Goal: Task Accomplishment & Management: Use online tool/utility

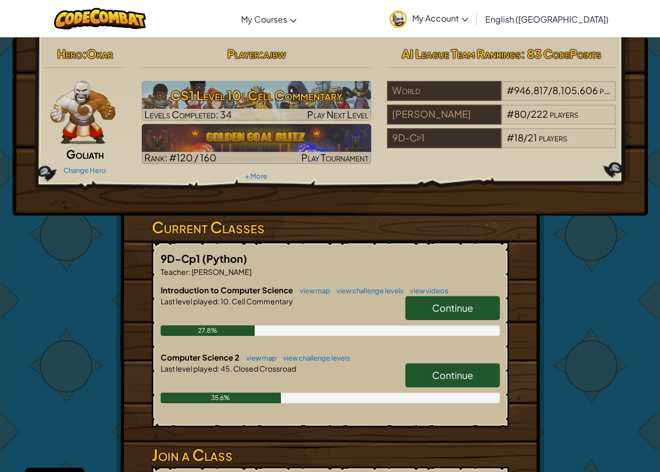
click at [480, 369] on link "Continue" at bounding box center [453, 375] width 95 height 24
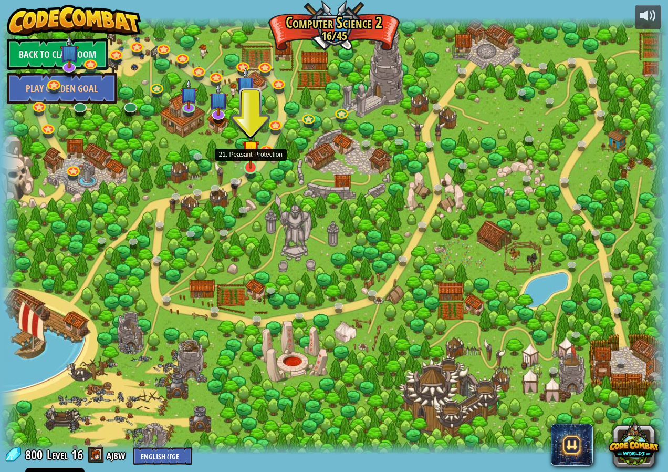
click at [247, 164] on img at bounding box center [250, 149] width 17 height 40
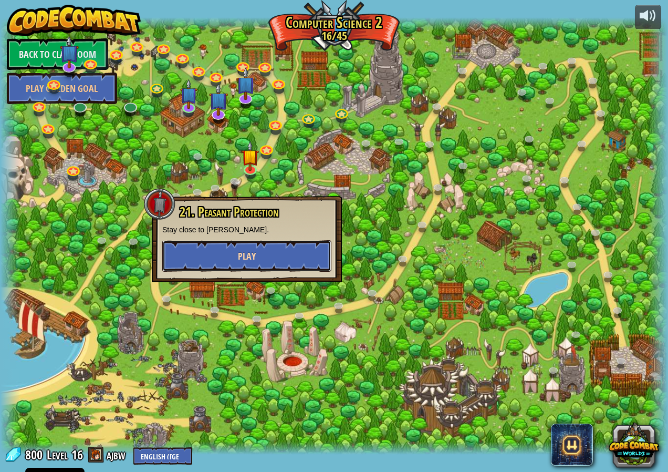
click at [245, 262] on span "Play" at bounding box center [247, 256] width 18 height 13
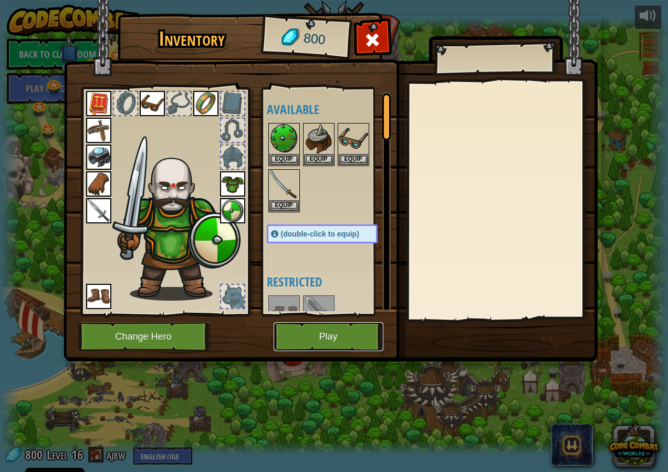
click at [343, 328] on button "Play" at bounding box center [329, 336] width 110 height 29
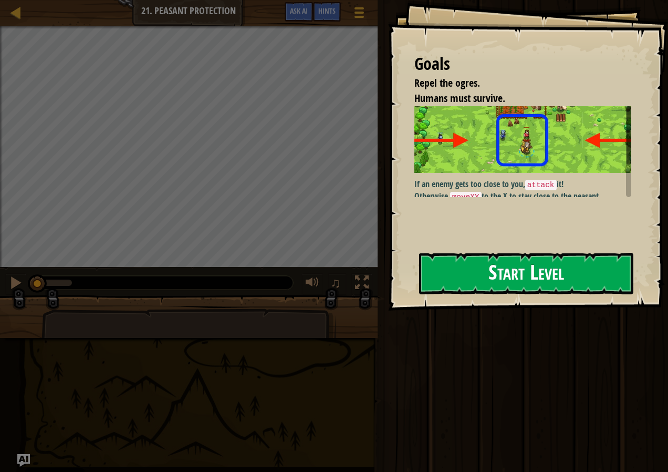
click at [471, 272] on button "Start Level" at bounding box center [526, 274] width 214 height 42
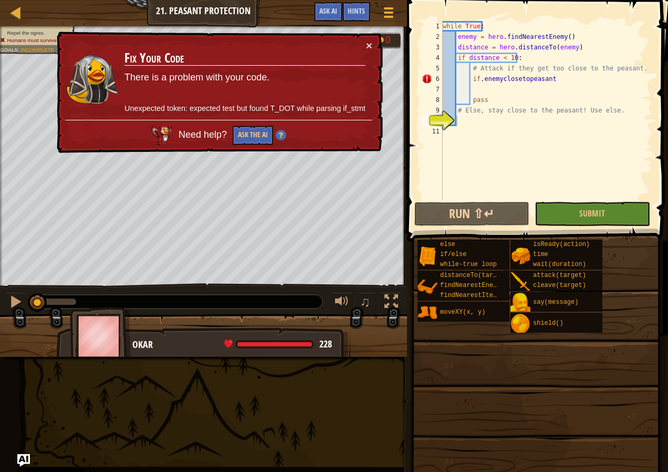
drag, startPoint x: 375, startPoint y: 47, endPoint x: 342, endPoint y: 124, distance: 83.8
click at [374, 46] on div "× Fix Your Code There is a problem with your code. Unexpected token: expected t…" at bounding box center [219, 93] width 328 height 122
click at [369, 43] on button "×" at bounding box center [369, 45] width 6 height 11
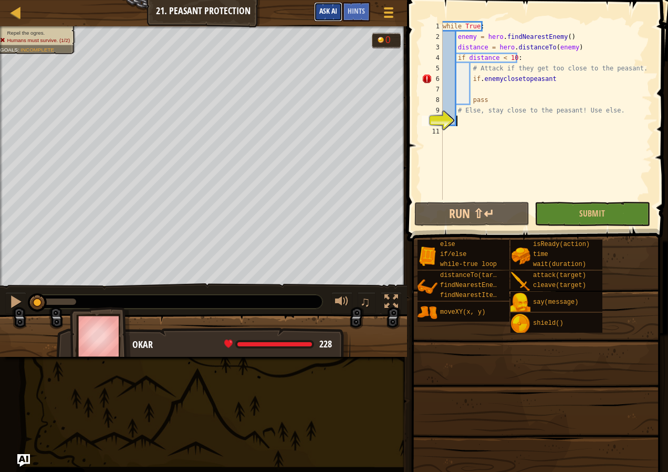
click at [327, 4] on button "Ask AI" at bounding box center [328, 11] width 28 height 19
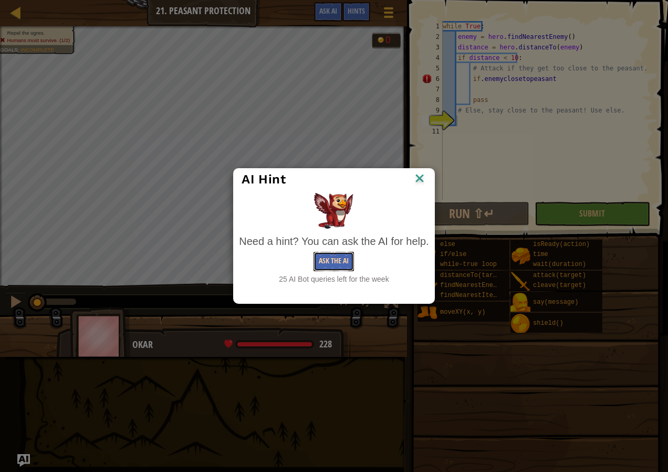
click at [344, 254] on button "Ask the AI" at bounding box center [334, 261] width 40 height 19
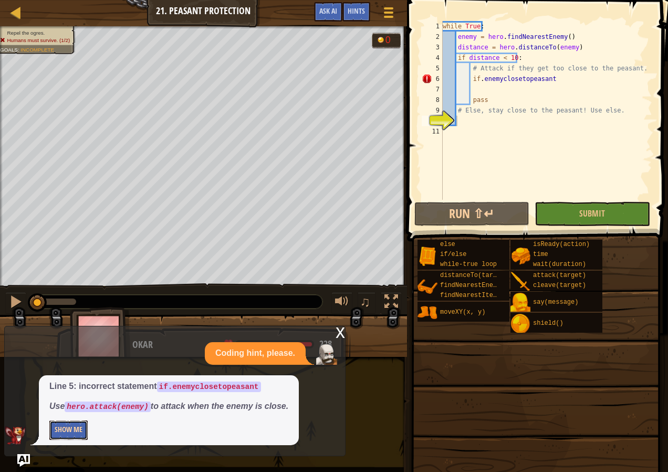
click at [73, 426] on button "Show Me" at bounding box center [68, 429] width 38 height 19
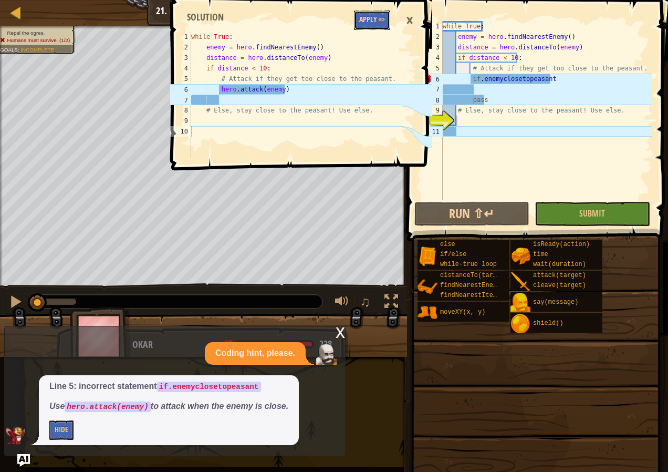
click at [365, 20] on button "Apply =>" at bounding box center [372, 20] width 36 height 19
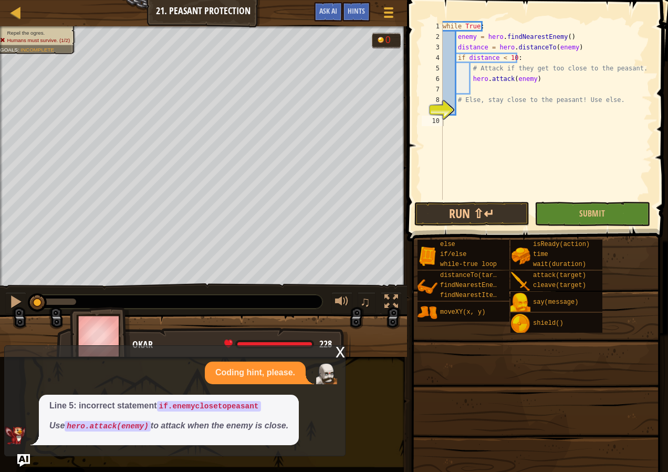
click at [622, 235] on span at bounding box center [536, 384] width 254 height 311
click at [622, 225] on button "Submit" at bounding box center [592, 214] width 115 height 24
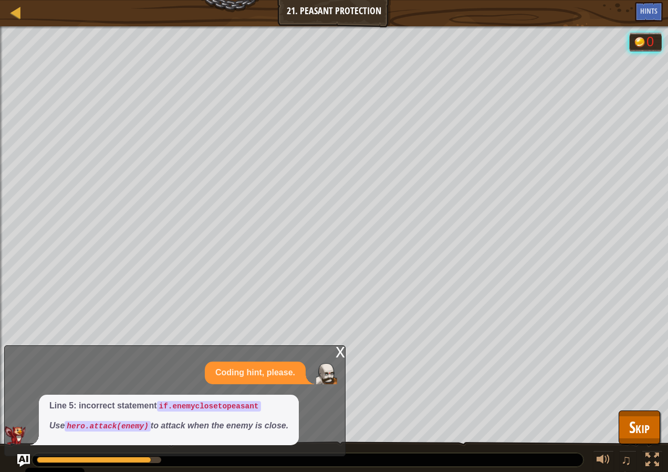
click at [337, 356] on div "x" at bounding box center [340, 351] width 9 height 11
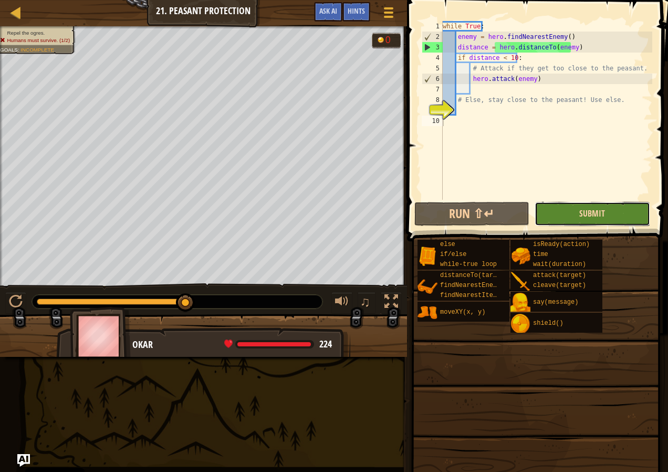
click at [587, 213] on span "Submit" at bounding box center [593, 214] width 26 height 12
click at [493, 119] on div "while True : enemy = hero . findNearestEnemy ( ) distance = hero . distanceTo (…" at bounding box center [547, 121] width 212 height 200
click at [492, 115] on div "while True : enemy = hero . findNearestEnemy ( ) distance = hero . distanceTo (…" at bounding box center [547, 121] width 212 height 200
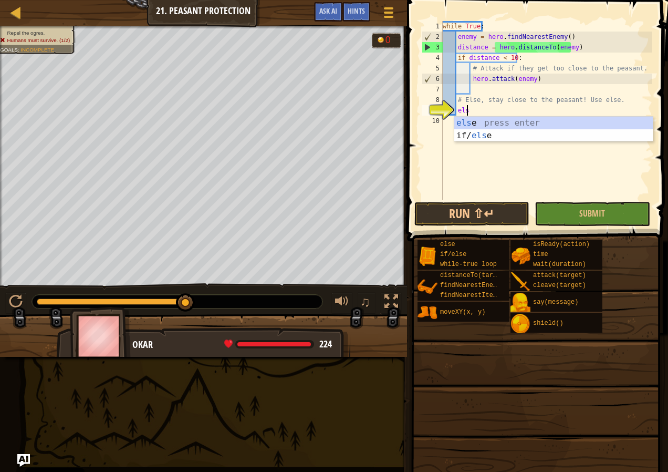
scroll to position [5, 2]
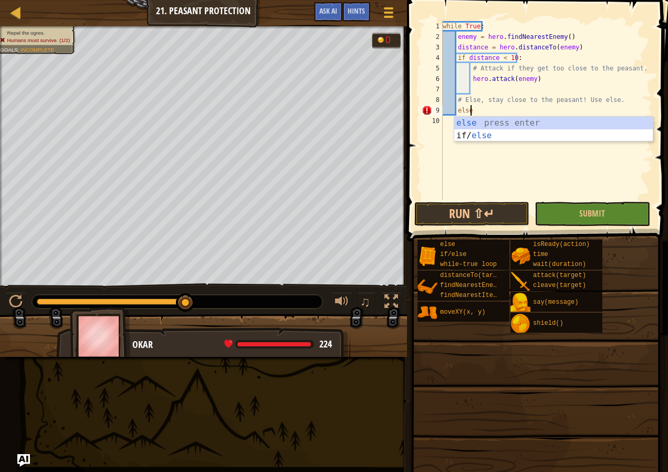
type textarea "else:"
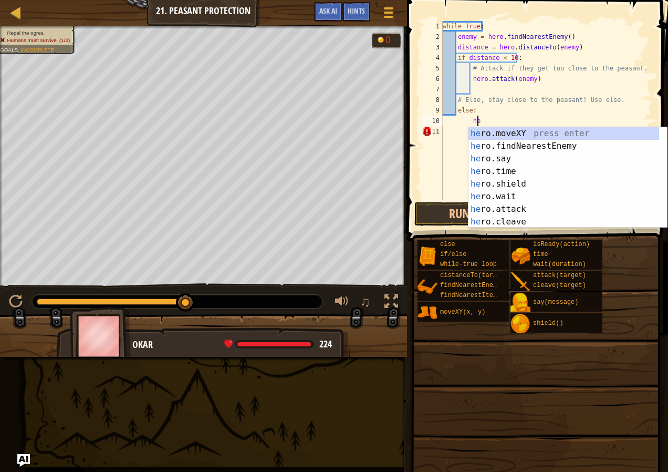
scroll to position [5, 3]
click at [483, 129] on div "hero .moveXY press enter hero .findNearestEnemy press enter hero .say press ent…" at bounding box center [564, 190] width 191 height 126
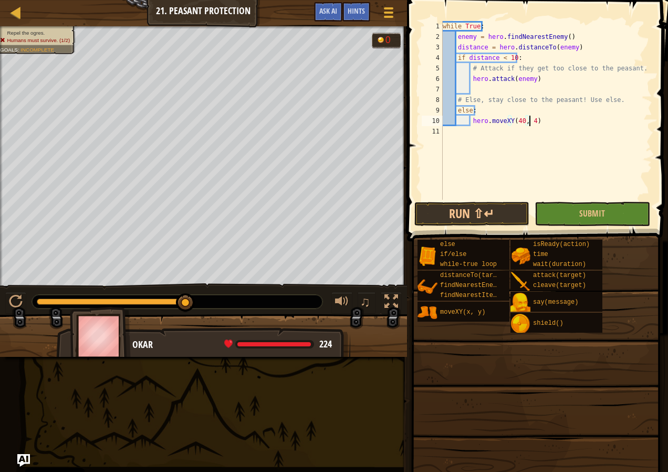
scroll to position [5, 7]
type textarea "hero.moveXY(40, 41)"
click at [558, 209] on button "Submit" at bounding box center [592, 214] width 115 height 24
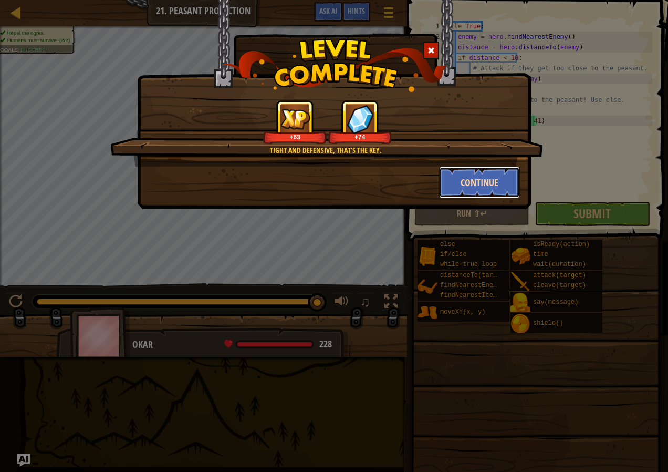
click at [467, 176] on button "Continue" at bounding box center [479, 183] width 81 height 32
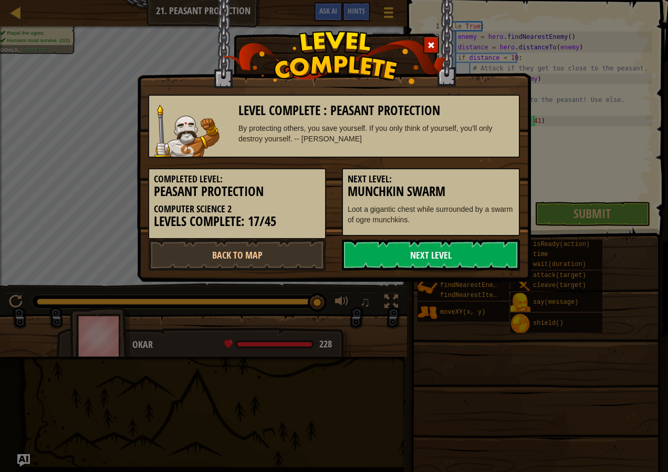
click at [381, 251] on link "Next Level" at bounding box center [431, 255] width 178 height 32
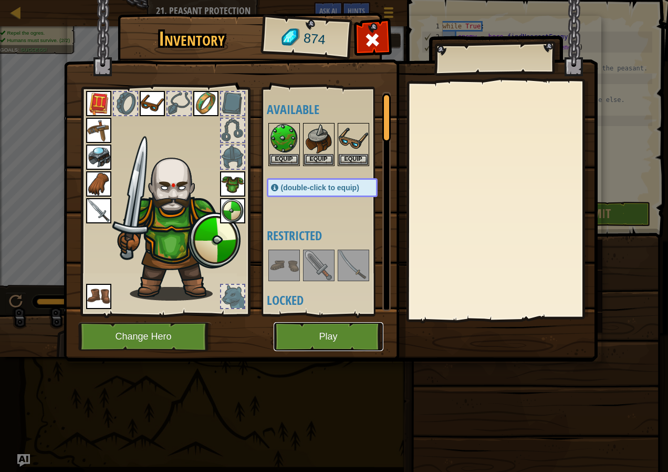
click at [350, 340] on button "Play" at bounding box center [329, 336] width 110 height 29
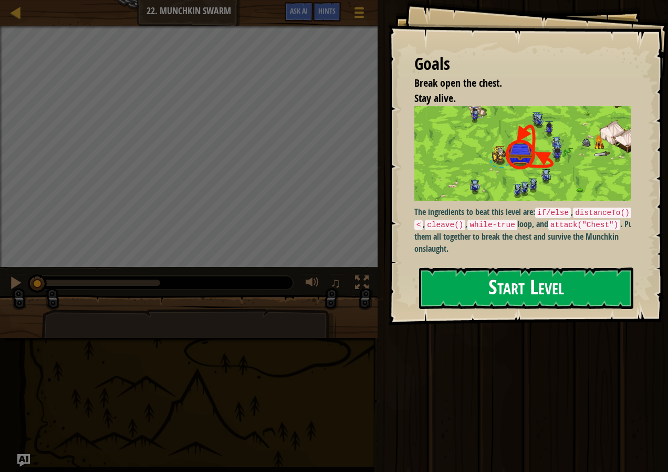
click at [491, 291] on button "Start Level" at bounding box center [526, 288] width 214 height 42
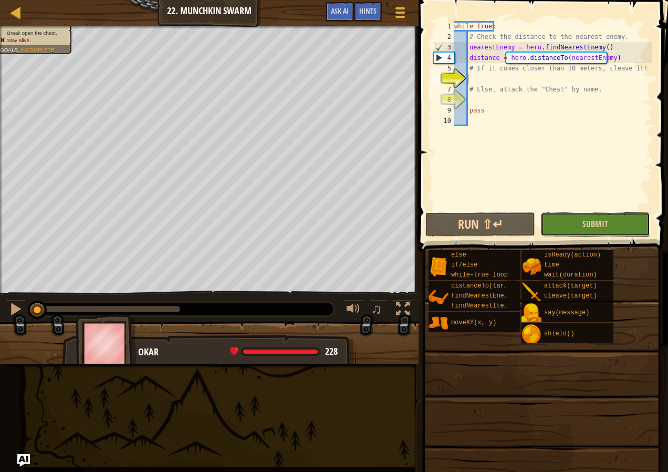
click at [589, 213] on button "Submit" at bounding box center [596, 224] width 110 height 24
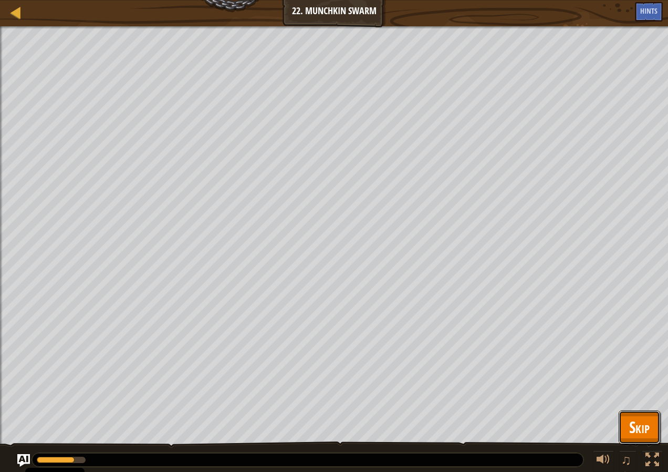
click at [646, 426] on span "Skip" at bounding box center [639, 427] width 20 height 22
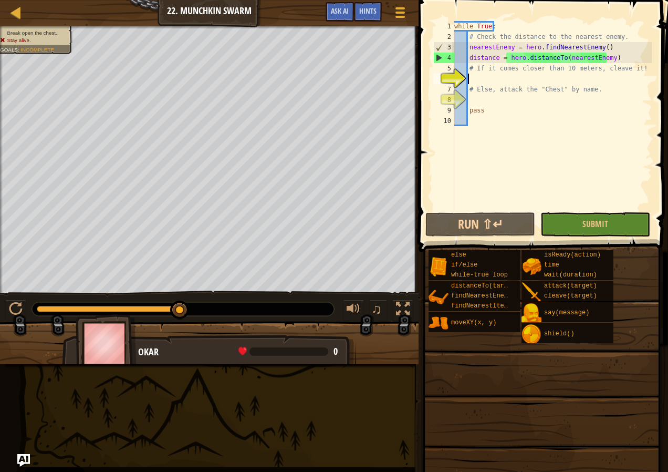
click at [552, 81] on div "while True : # Check the distance to the nearest enemy. nearestEnemy = hero . f…" at bounding box center [552, 126] width 200 height 210
click at [342, 1] on div "Map Computer Science 2 22. Munchkin Swarm Game Menu Done Hints Ask AI" at bounding box center [209, 13] width 419 height 26
click at [342, 11] on span "Ask AI" at bounding box center [340, 11] width 18 height 10
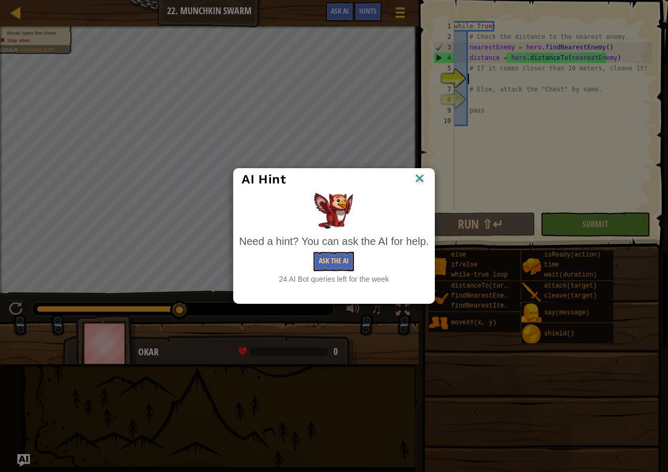
click at [340, 272] on div "Need a hint? You can ask the AI for help. Ask the AI 24 AI Bot queries left for…" at bounding box center [334, 259] width 190 height 50
click at [328, 254] on button "Ask the AI" at bounding box center [334, 261] width 40 height 19
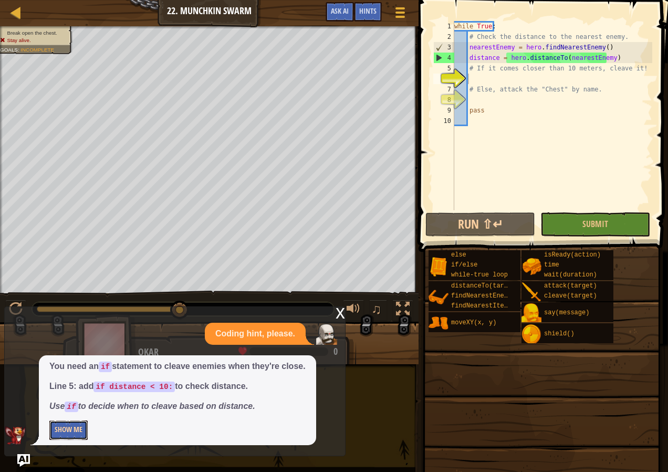
click at [86, 422] on button "Show Me" at bounding box center [68, 429] width 38 height 19
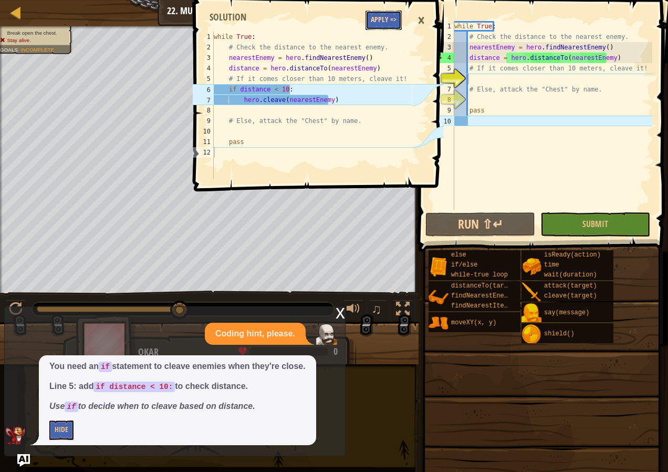
click at [379, 14] on button "Apply =>" at bounding box center [384, 20] width 36 height 19
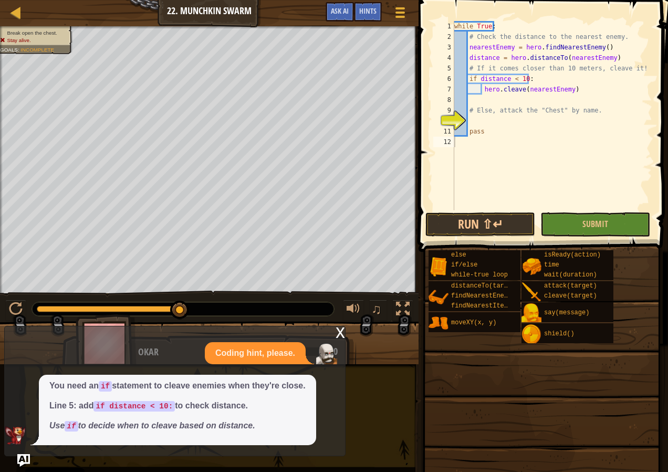
click at [489, 119] on div "while True : # Check the distance to the nearest enemy. nearestEnemy = hero . f…" at bounding box center [552, 126] width 200 height 210
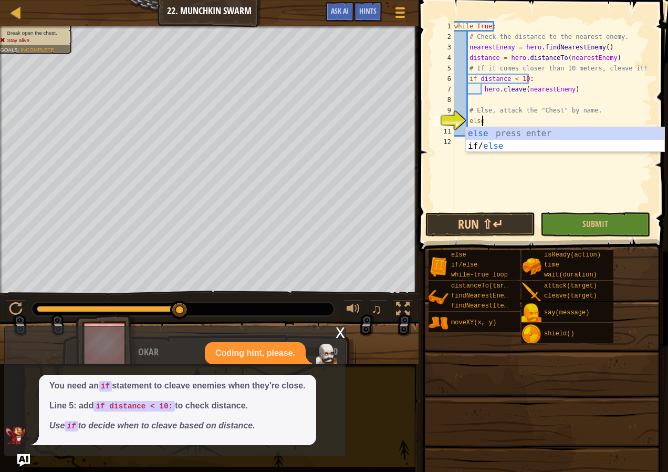
scroll to position [5, 2]
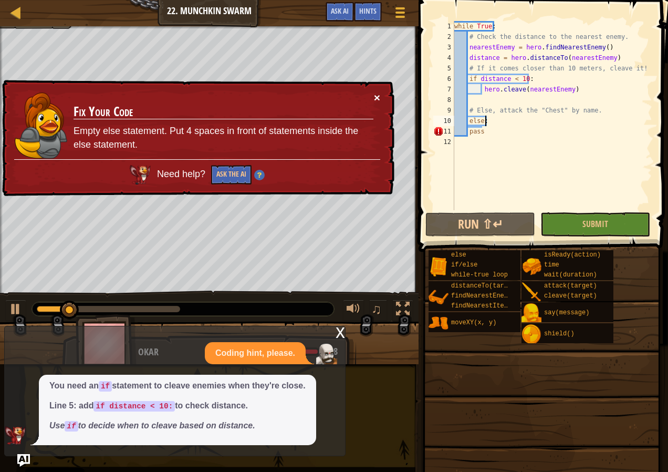
type textarea "else:"
click at [378, 96] on button "×" at bounding box center [377, 97] width 6 height 11
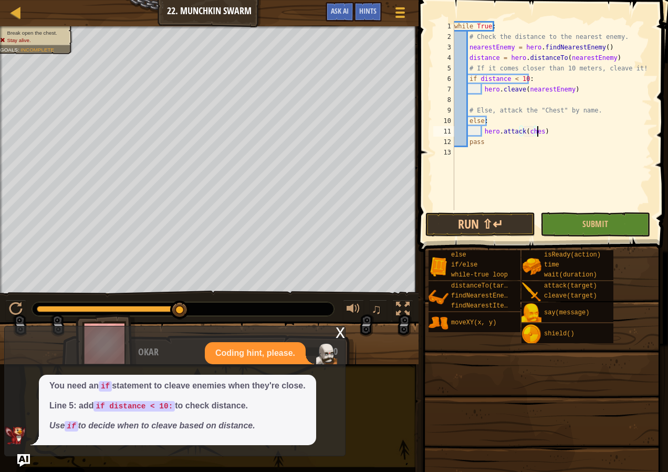
scroll to position [5, 7]
click at [567, 223] on button "Submit" at bounding box center [596, 224] width 110 height 24
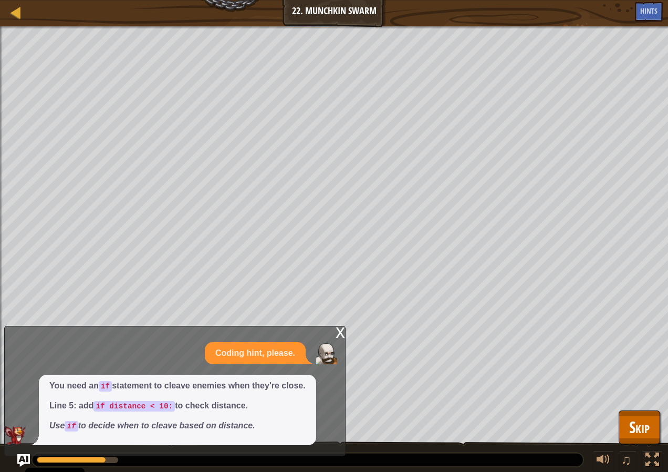
click at [339, 331] on div "x" at bounding box center [340, 331] width 9 height 11
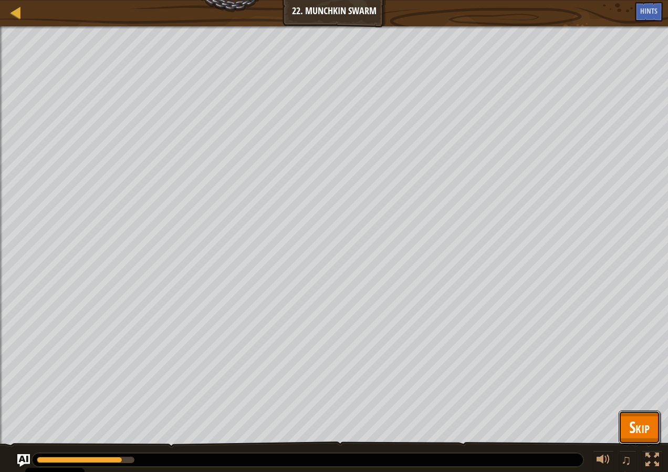
click at [644, 418] on span "Skip" at bounding box center [639, 427] width 20 height 22
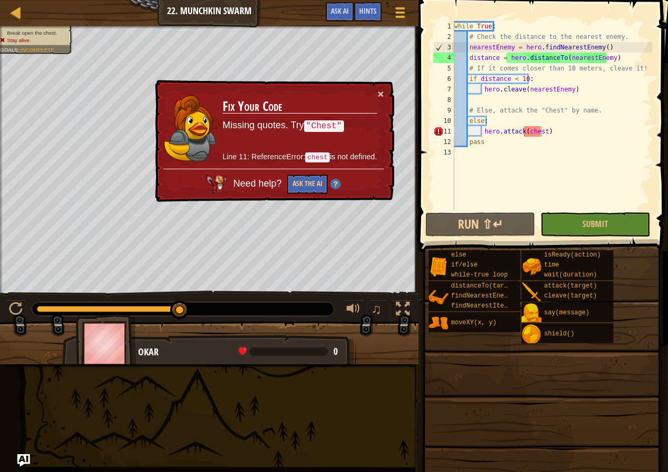
click at [389, 93] on div "× Fix Your Code Missing quotes. Try "Chest" Line 11: ReferenceError: chest is n…" at bounding box center [274, 141] width 242 height 122
click at [381, 93] on button "×" at bounding box center [381, 93] width 6 height 11
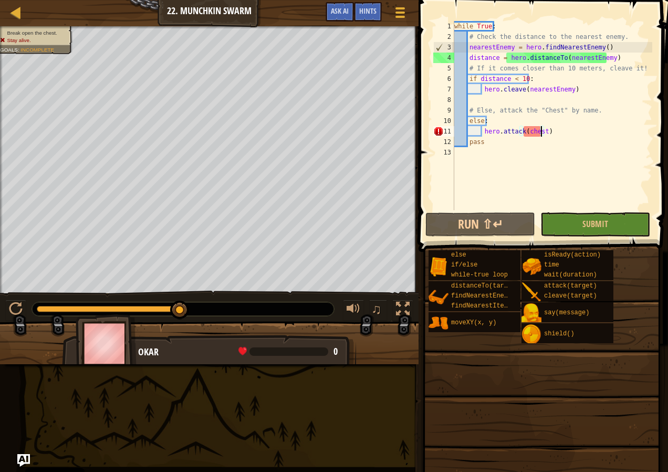
click at [531, 131] on div "while True : # Check the distance to the nearest enemy. nearestEnemy = hero . f…" at bounding box center [552, 126] width 200 height 210
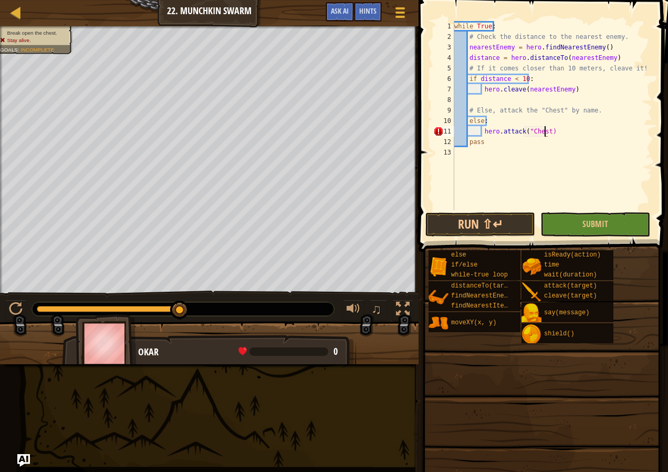
scroll to position [5, 7]
type textarea "hero.attack("Chest")"
click at [586, 230] on button "Submit" at bounding box center [596, 224] width 110 height 24
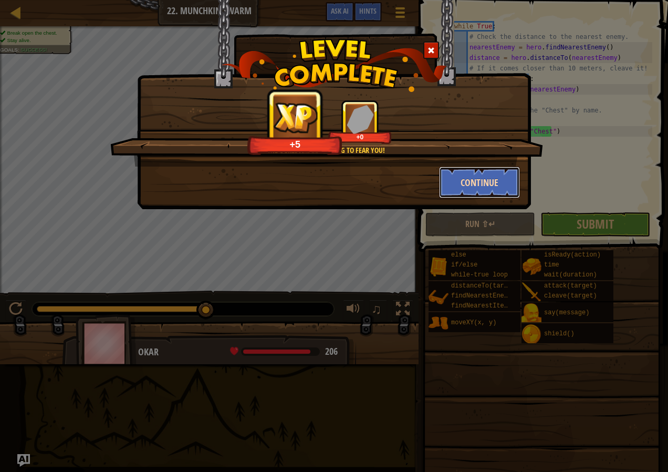
click at [472, 178] on button "Continue" at bounding box center [479, 183] width 81 height 32
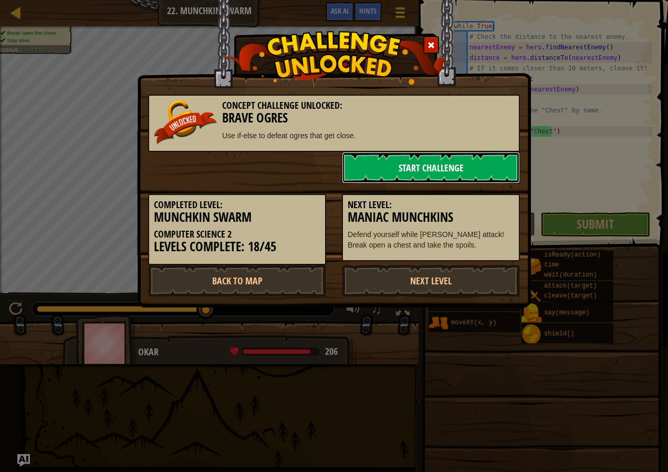
click at [455, 164] on link "Start Challenge" at bounding box center [431, 168] width 178 height 32
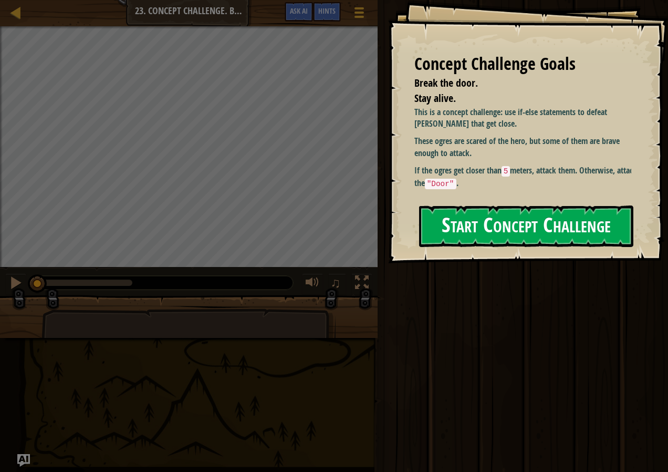
click at [524, 210] on button "Start Concept Challenge" at bounding box center [526, 226] width 214 height 42
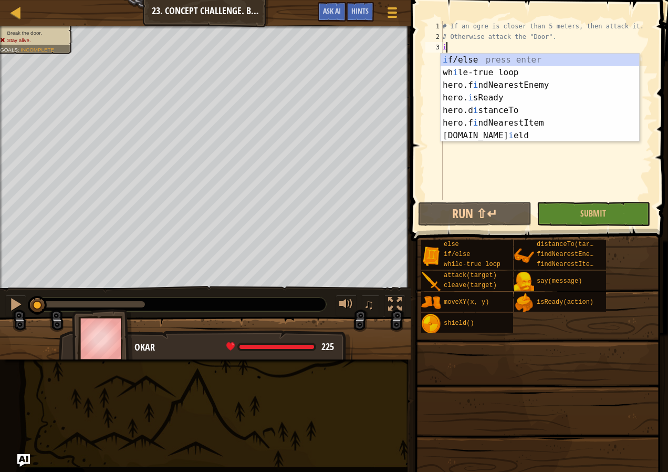
scroll to position [5, 0]
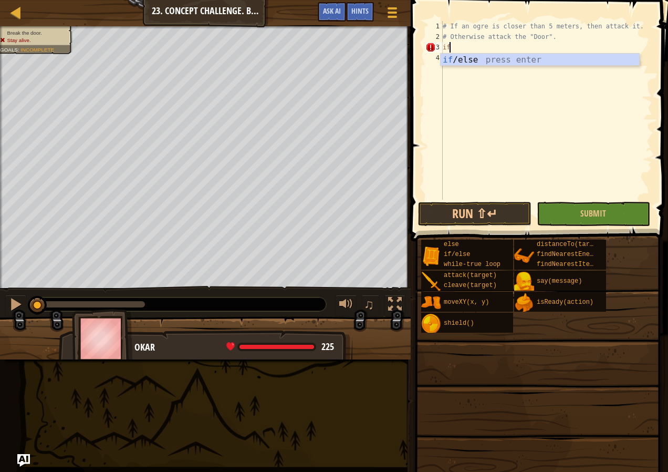
type textarea "if enemy:"
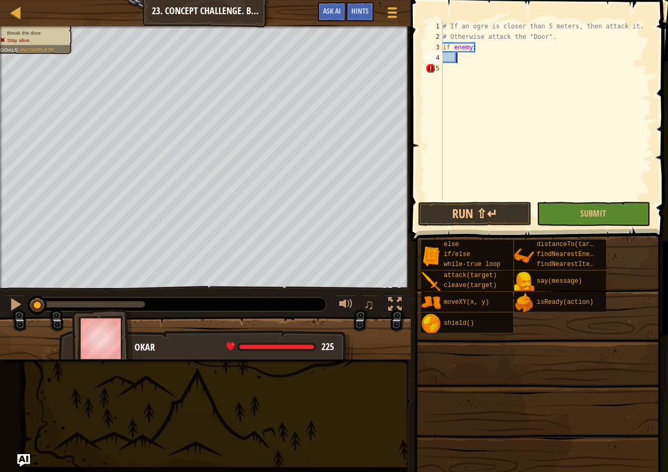
click at [460, 62] on div "# If an ogre is closer than 5 meters, then attack it. # Otherwise attack the "D…" at bounding box center [547, 121] width 212 height 200
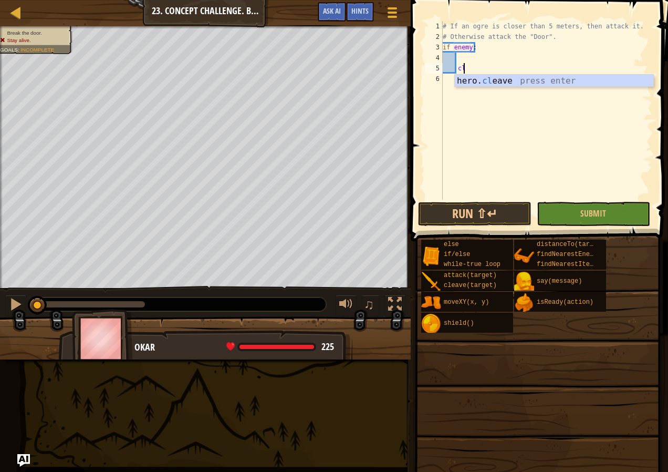
scroll to position [5, 1]
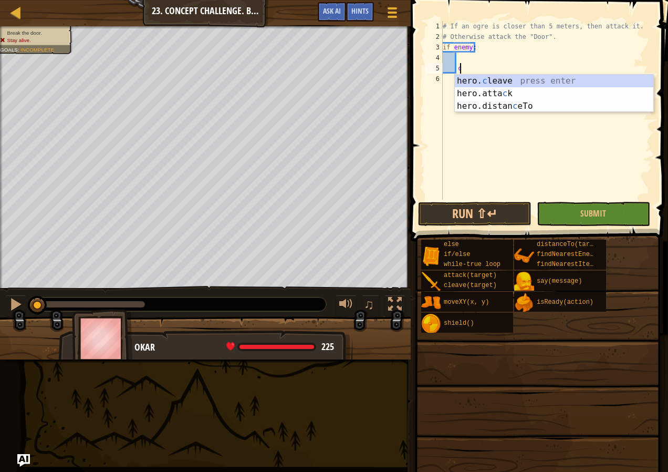
click at [518, 108] on div "hero. c leave press enter hero.[PERSON_NAME] press enter hero.distan c eTo pres…" at bounding box center [554, 106] width 199 height 63
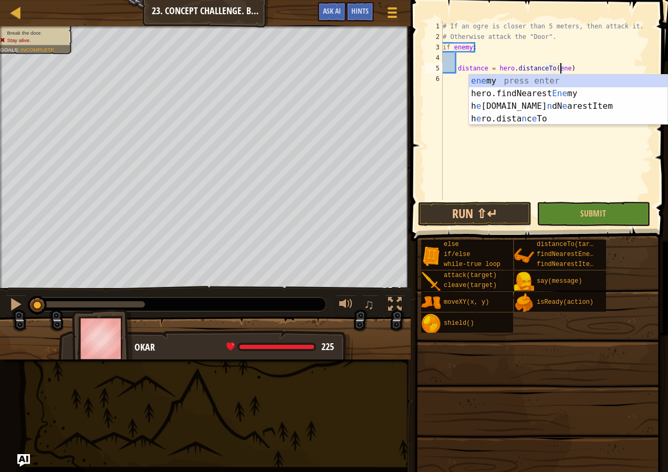
scroll to position [5, 10]
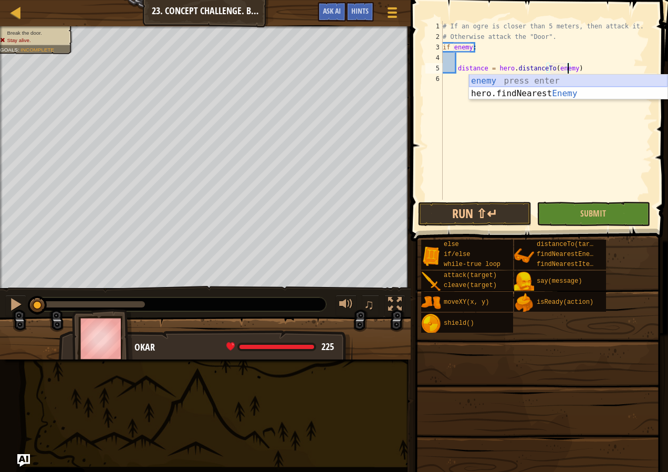
click at [480, 83] on div "enemy press enter hero.findNearest Enemy press enter" at bounding box center [568, 100] width 199 height 50
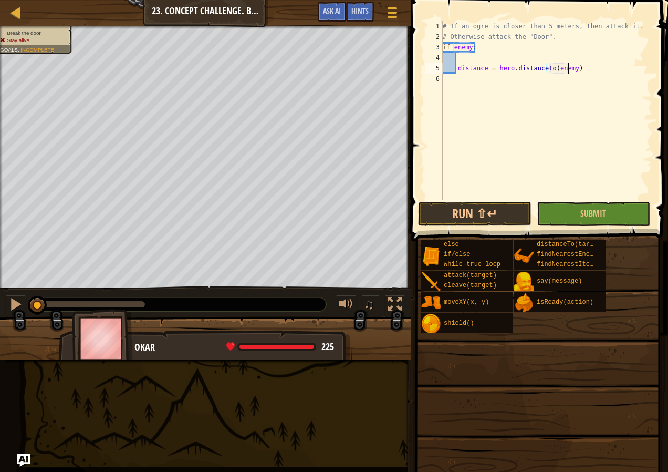
click at [572, 69] on div "# If an ogre is closer than 5 meters, then attack it. # Otherwise attack the "D…" at bounding box center [547, 121] width 212 height 200
type textarea "distance = hero.distanceTo(enemy<5"
click at [336, 8] on span "Ask AI" at bounding box center [332, 11] width 18 height 10
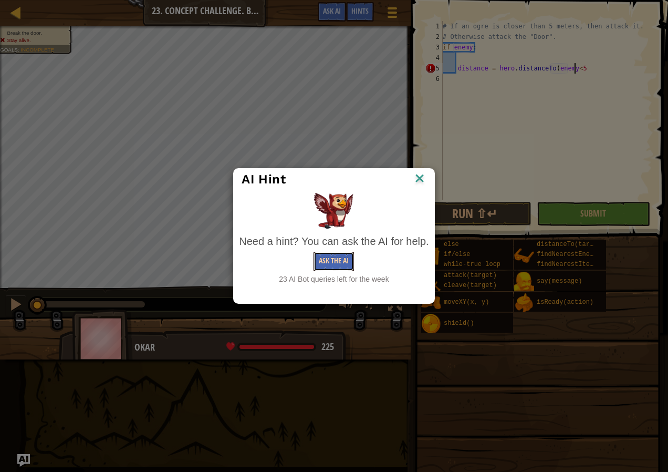
click at [339, 260] on button "Ask the AI" at bounding box center [334, 261] width 40 height 19
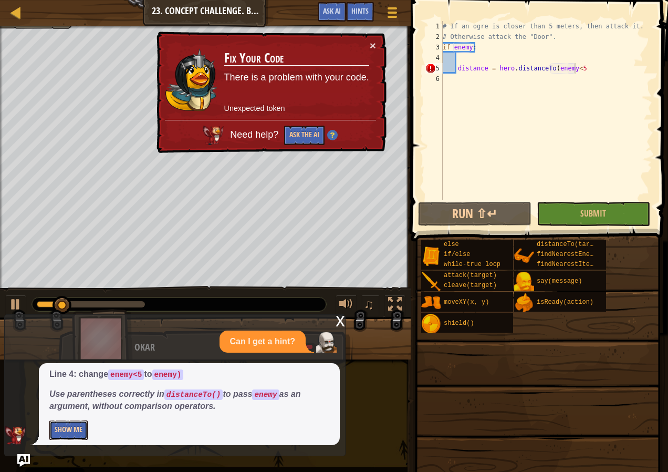
click at [75, 425] on button "Show Me" at bounding box center [68, 429] width 38 height 19
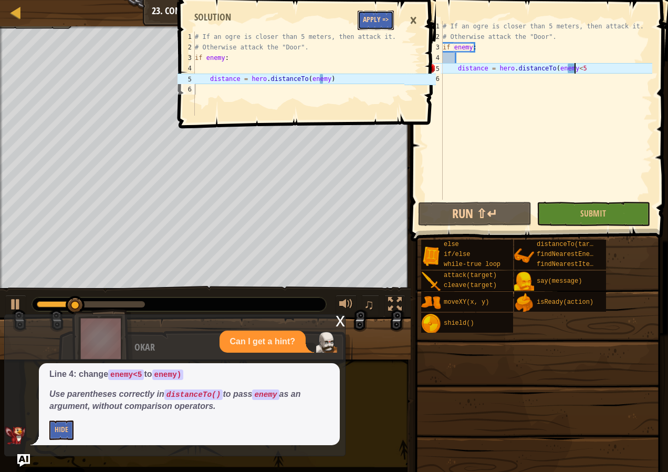
click at [380, 23] on button "Apply =>" at bounding box center [376, 20] width 36 height 19
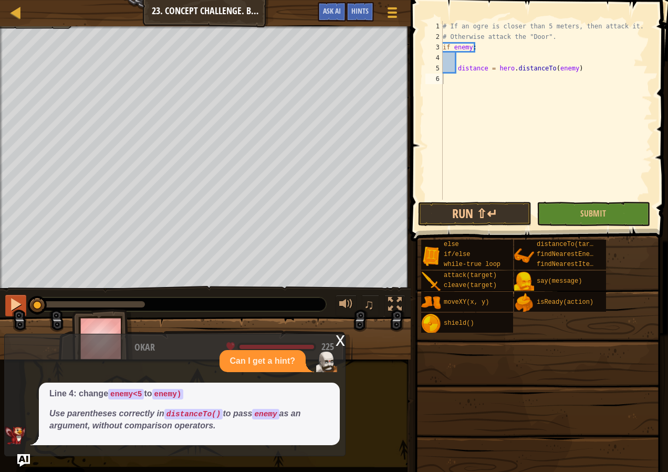
drag, startPoint x: 78, startPoint y: 300, endPoint x: 20, endPoint y: 298, distance: 57.8
click at [20, 298] on div "♫" at bounding box center [205, 302] width 411 height 32
click at [181, 419] on p "Use parentheses correctly in distanceTo() to pass enemy as an argument, without…" at bounding box center [189, 420] width 280 height 24
type textarea "distance = hero.distanceTo(enemy)"
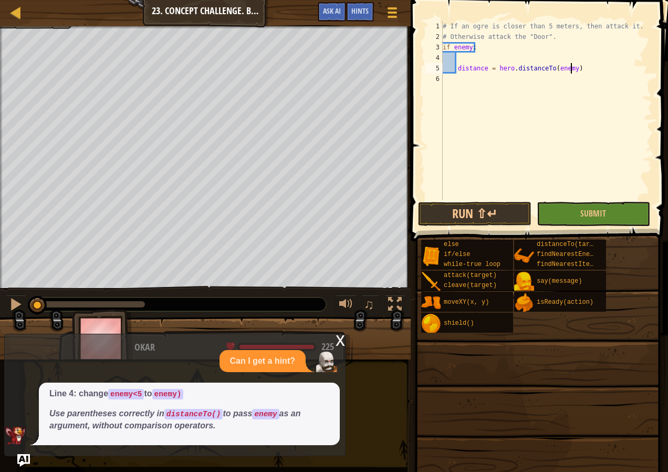
click at [570, 68] on div "# If an ogre is closer than 5 meters, then attack it. # Otherwise attack the "D…" at bounding box center [547, 121] width 212 height 200
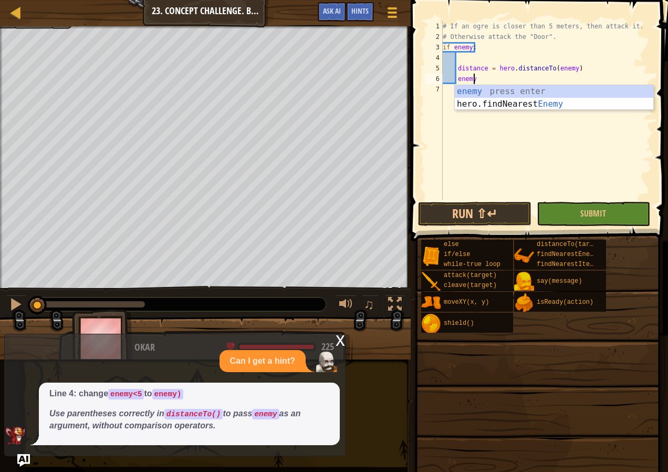
scroll to position [5, 2]
type textarea "e"
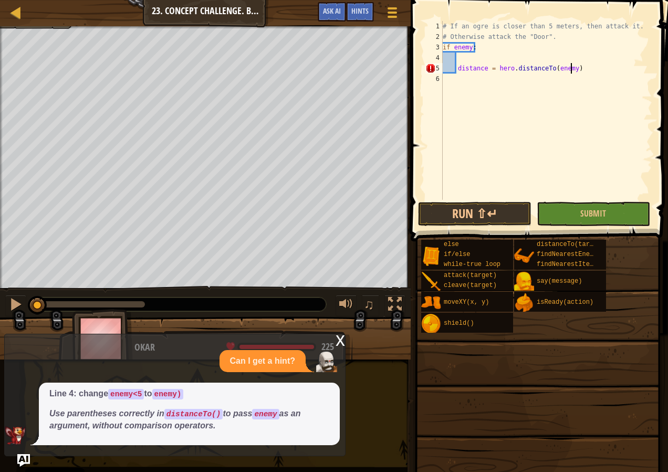
scroll to position [5, 10]
click at [327, 2] on button "Ask AI" at bounding box center [332, 11] width 28 height 19
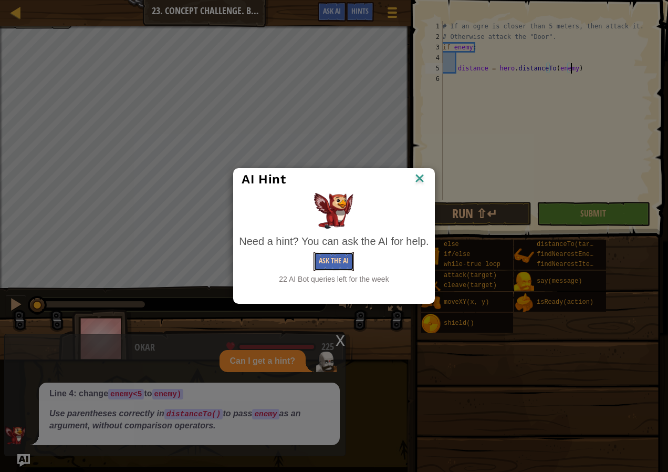
click at [317, 261] on button "Ask the AI" at bounding box center [334, 261] width 40 height 19
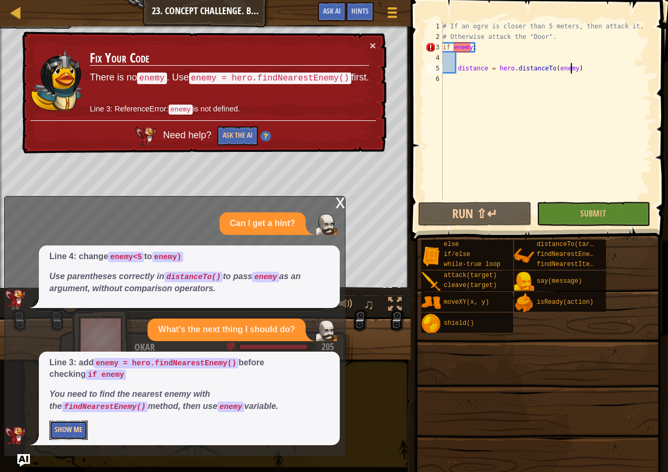
click at [80, 430] on button "Show Me" at bounding box center [68, 429] width 38 height 19
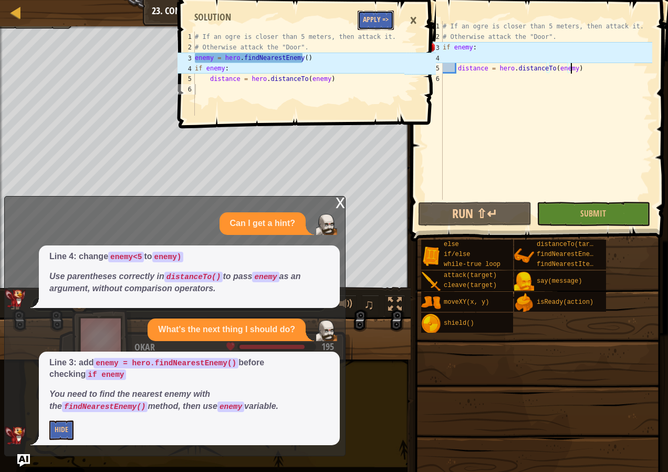
click at [374, 20] on button "Apply =>" at bounding box center [376, 20] width 36 height 19
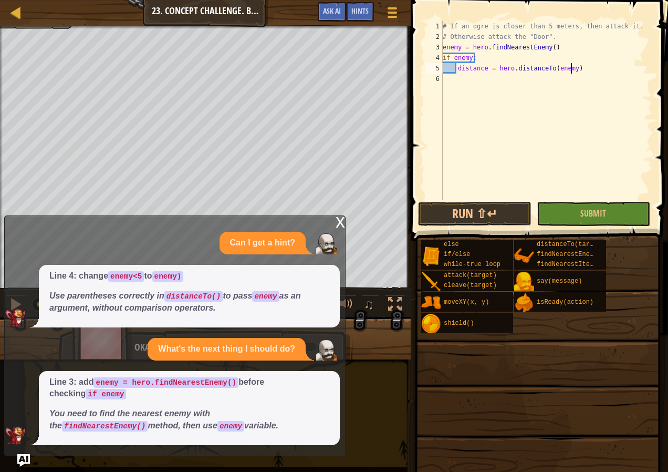
click at [587, 69] on div "# If an ogre is closer than 5 meters, then attack it. # Otherwise attack the "D…" at bounding box center [547, 121] width 212 height 200
click at [548, 65] on div "# If an ogre is closer than 5 meters, then attack it. # Otherwise attack the "D…" at bounding box center [547, 121] width 212 height 200
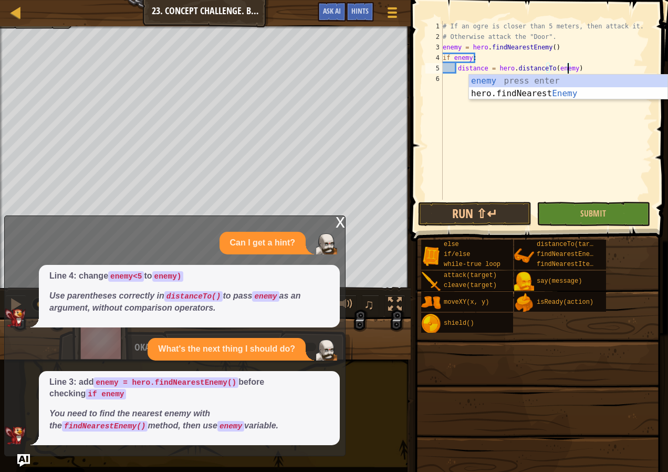
scroll to position [5, 11]
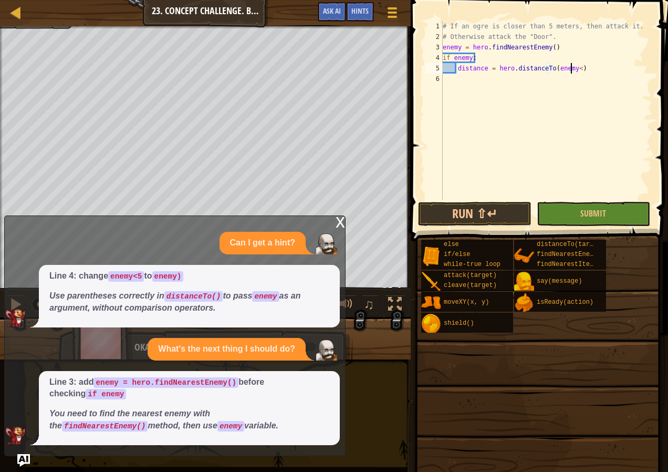
type textarea "distance = hero.distanceTo(enemy<5)"
click at [597, 73] on div "# If an ogre is closer than 5 meters, then attack it. # Otherwise attack the "D…" at bounding box center [547, 121] width 212 height 200
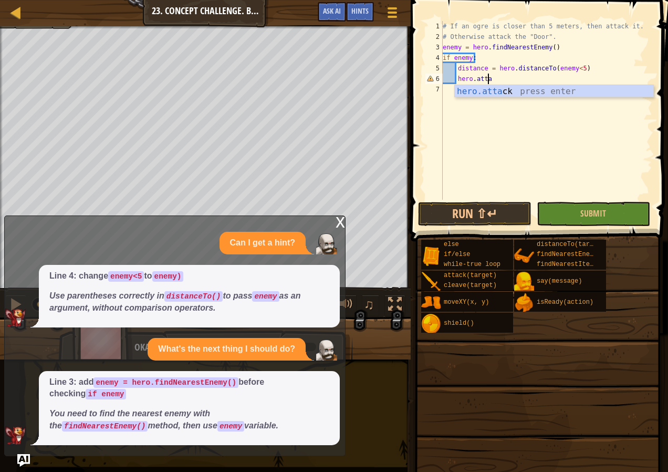
scroll to position [5, 4]
type textarea "hero.attack(enemy)"
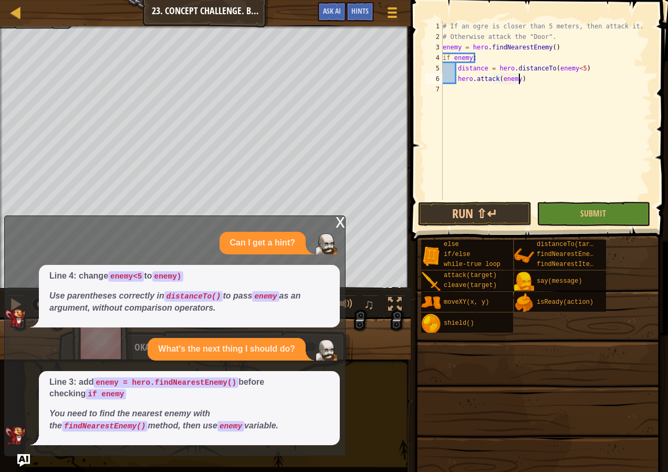
click at [543, 78] on div "# If an ogre is closer than 5 meters, then attack it. # Otherwise attack the "D…" at bounding box center [547, 121] width 212 height 200
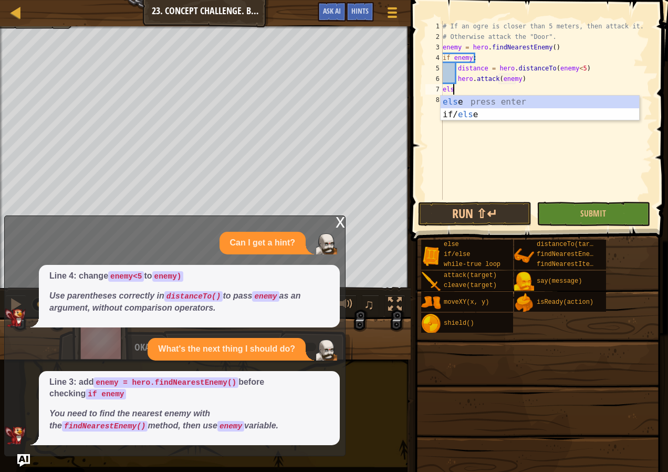
scroll to position [5, 1]
type textarea "elseP:"
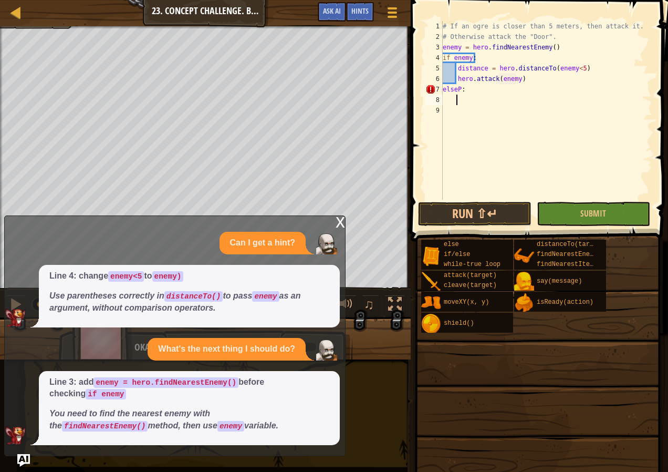
scroll to position [5, 0]
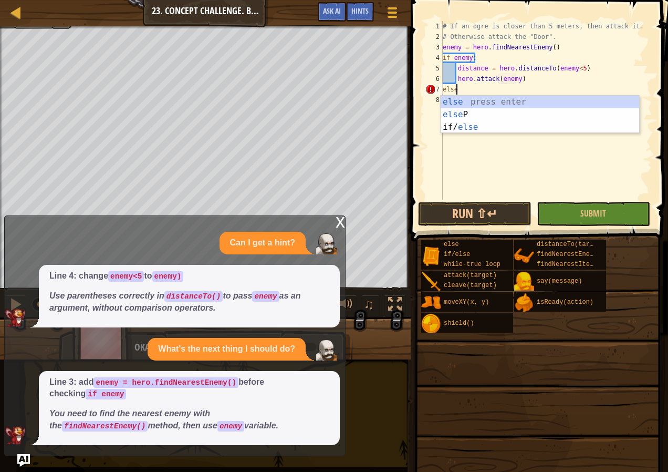
type textarea "else:"
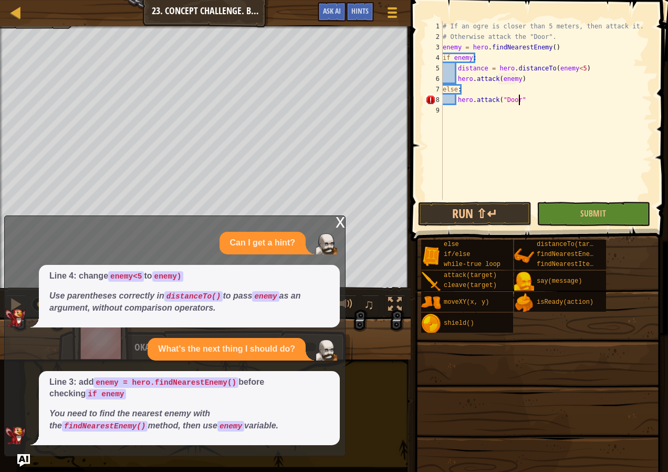
scroll to position [5, 6]
click at [600, 216] on span "Submit" at bounding box center [594, 214] width 26 height 12
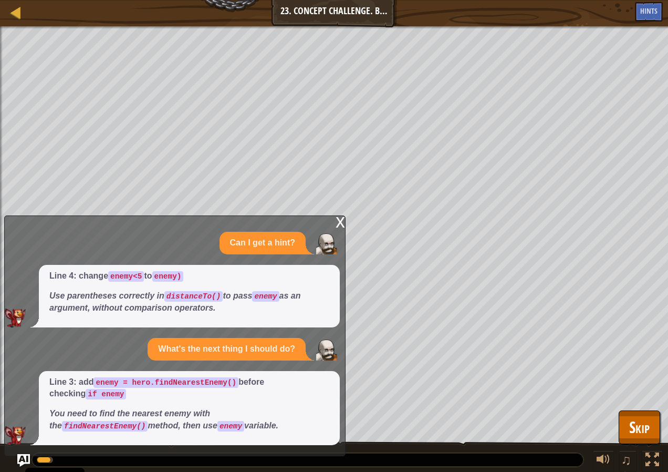
click at [338, 226] on div "x" at bounding box center [340, 221] width 9 height 11
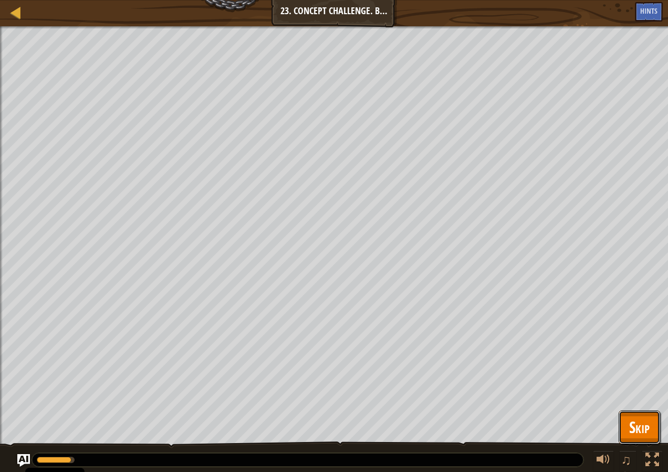
click at [642, 424] on span "Skip" at bounding box center [639, 427] width 20 height 22
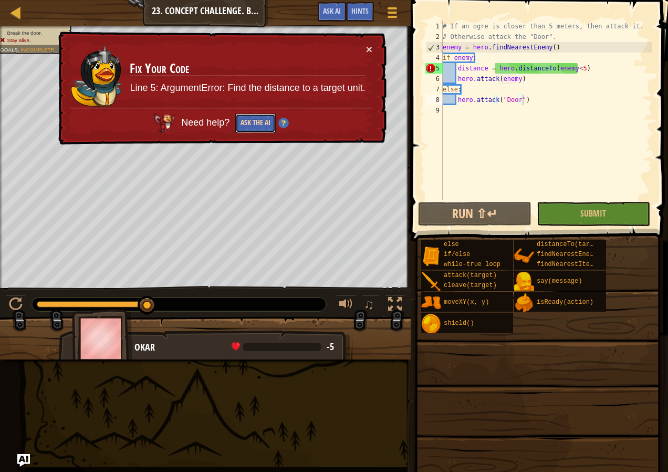
click at [262, 121] on button "Ask the AI" at bounding box center [255, 122] width 40 height 19
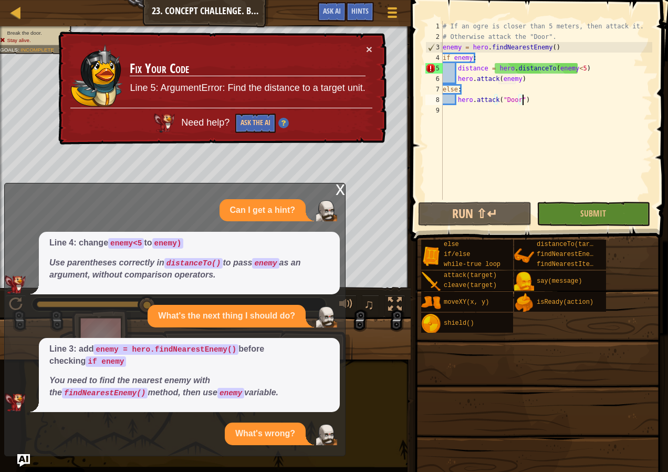
scroll to position [26, 0]
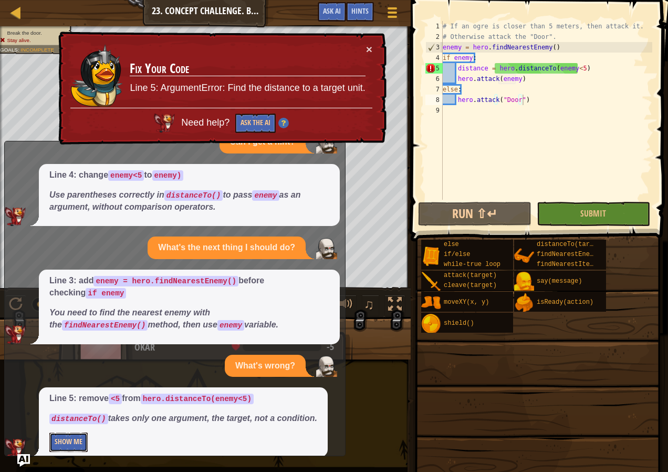
click at [67, 432] on button "Show Me" at bounding box center [68, 441] width 38 height 19
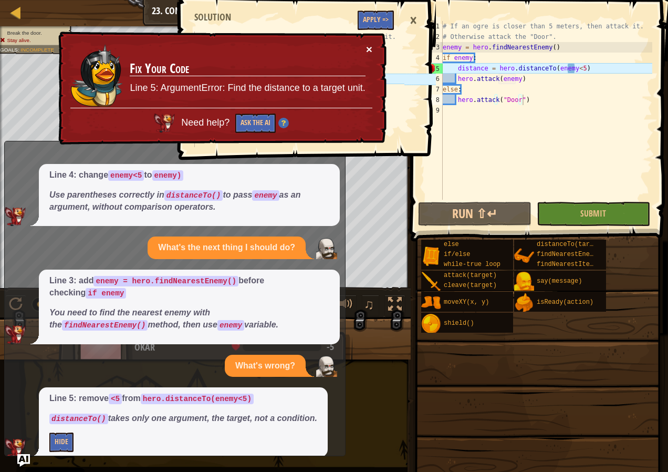
click at [368, 53] on button "×" at bounding box center [369, 49] width 6 height 11
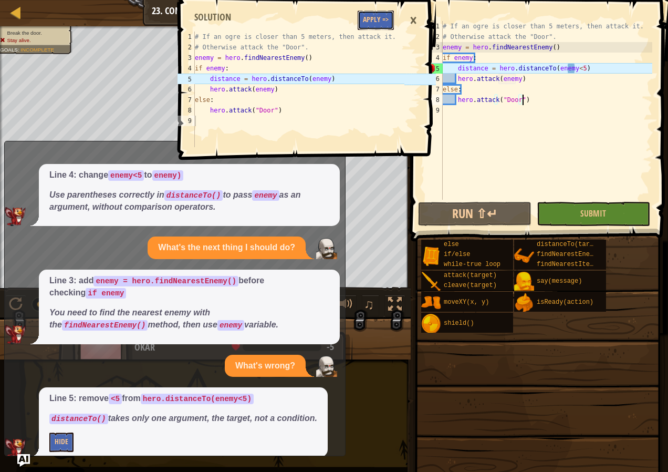
click at [374, 27] on button "Apply =>" at bounding box center [376, 20] width 36 height 19
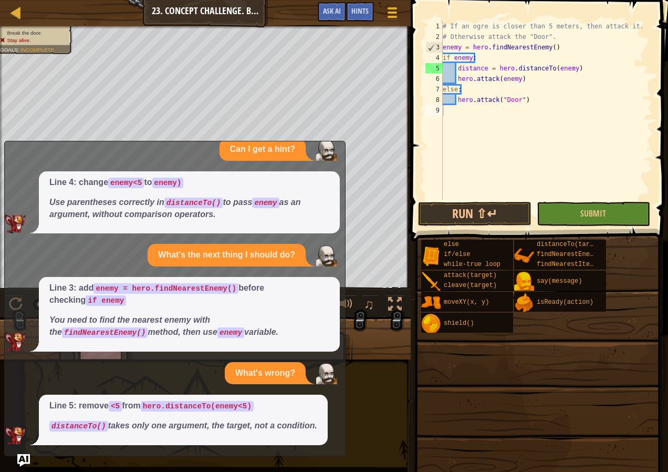
scroll to position [7, 0]
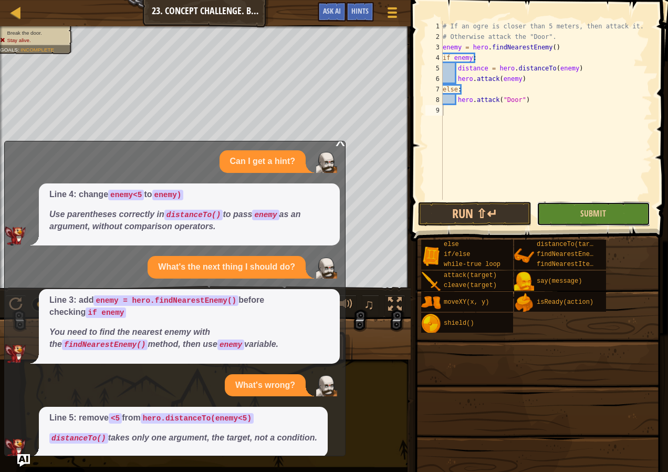
click at [563, 210] on button "Submit" at bounding box center [593, 214] width 113 height 24
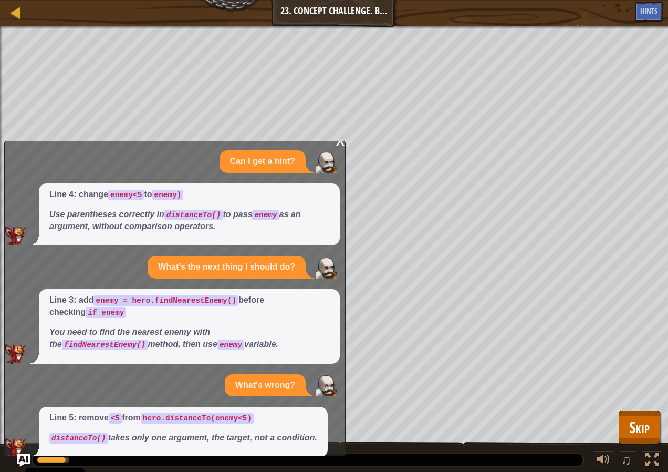
scroll to position [0, 0]
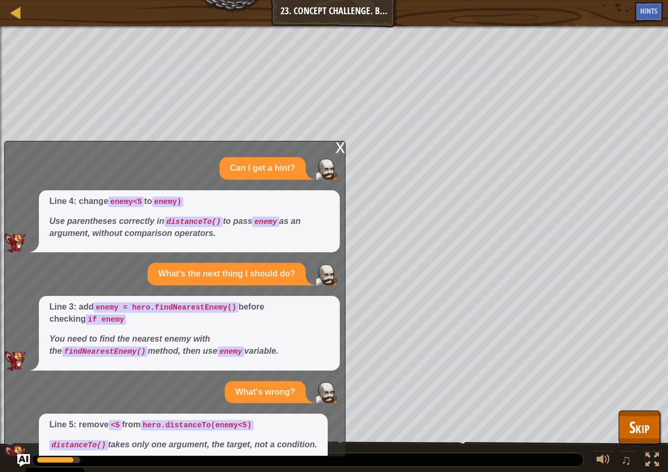
click at [336, 148] on div "x Can I get a hint? Line 4: change enemy<5 to enemy) Use parentheses correctly …" at bounding box center [175, 298] width 342 height 315
click at [342, 148] on div "x" at bounding box center [340, 146] width 9 height 11
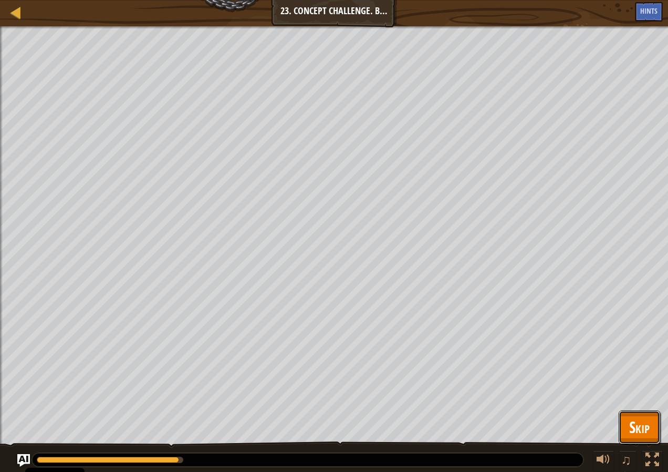
click at [646, 435] on span "Skip" at bounding box center [639, 427] width 20 height 22
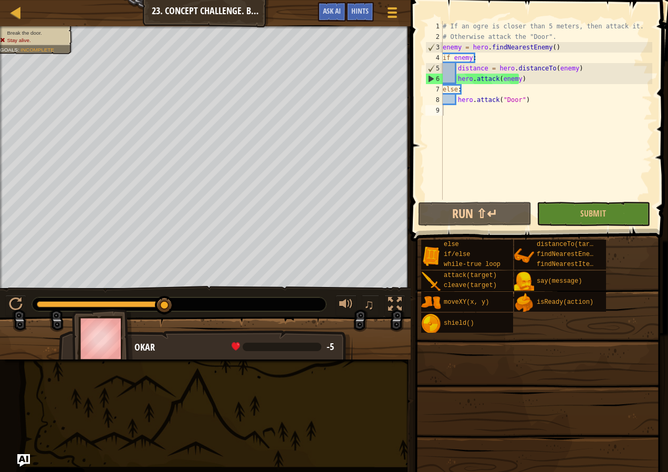
type textarea "# Otherwise attack the "Door"."
click at [555, 39] on div "# If an ogre is closer than 5 meters, then attack it. # Otherwise attack the "D…" at bounding box center [547, 121] width 212 height 200
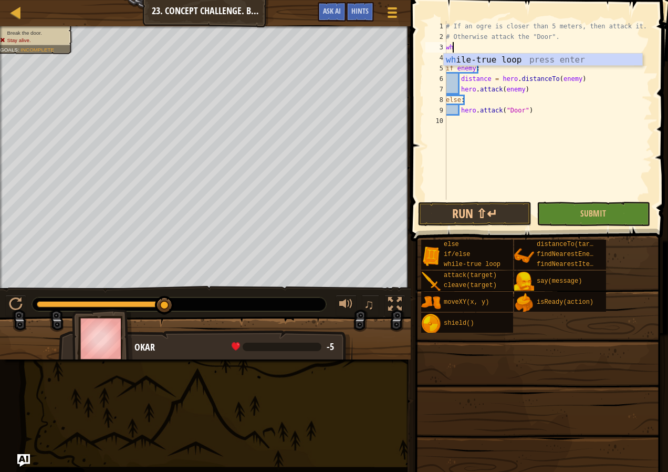
scroll to position [5, 1]
type textarea "while"
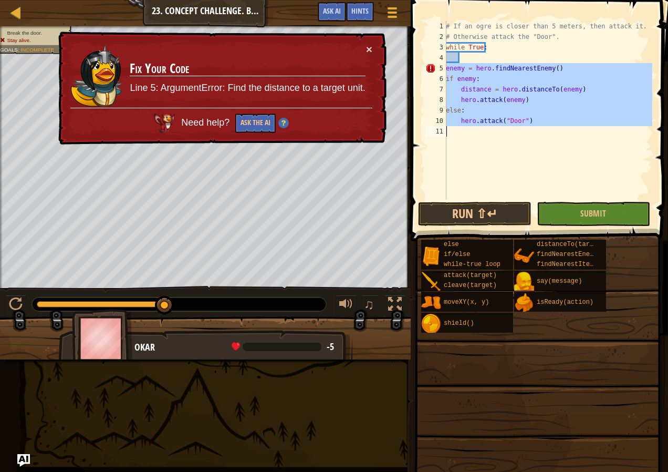
drag, startPoint x: 446, startPoint y: 66, endPoint x: 488, endPoint y: 125, distance: 72.3
click at [488, 125] on div "1 2 3 4 5 6 7 8 9 10 11 # If an ogre is closer than 5 meters, then attack it. #…" at bounding box center [538, 110] width 229 height 179
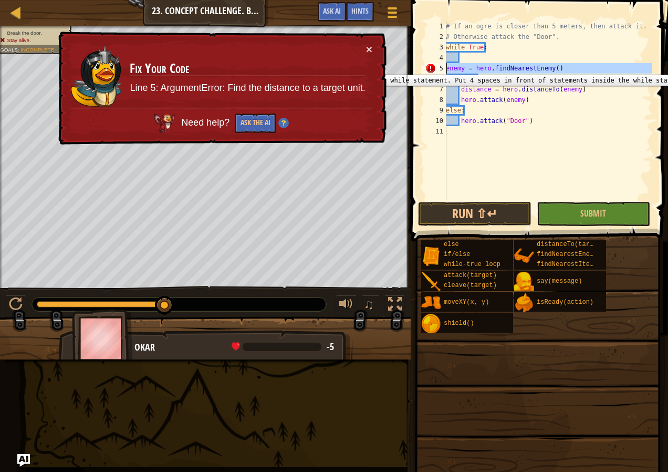
click at [445, 67] on div "5" at bounding box center [436, 68] width 21 height 11
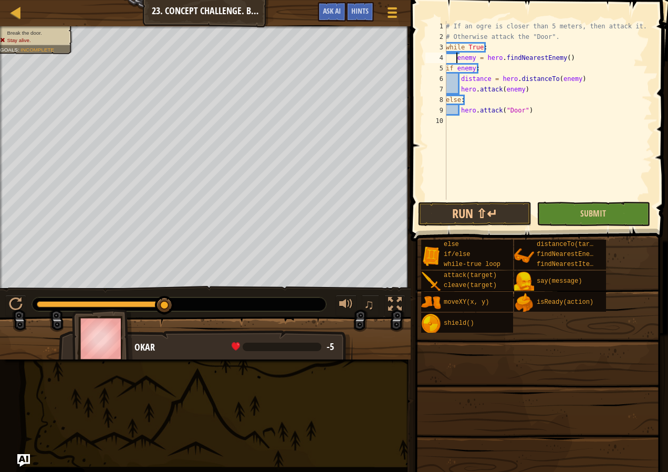
type textarea "enemy = hero.findNearestEnemy()"
click at [566, 209] on button "Submit" at bounding box center [593, 214] width 113 height 24
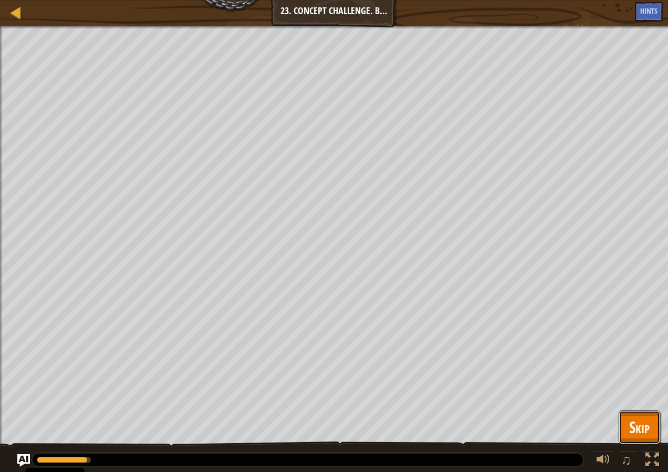
click at [653, 425] on button "Skip" at bounding box center [640, 427] width 42 height 34
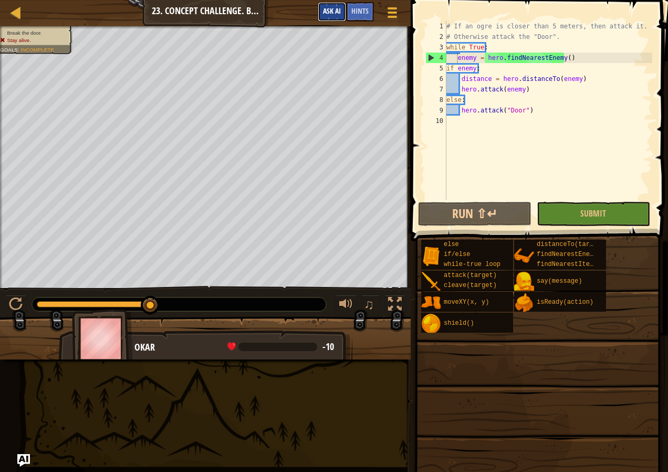
click at [335, 12] on span "Ask AI" at bounding box center [332, 11] width 18 height 10
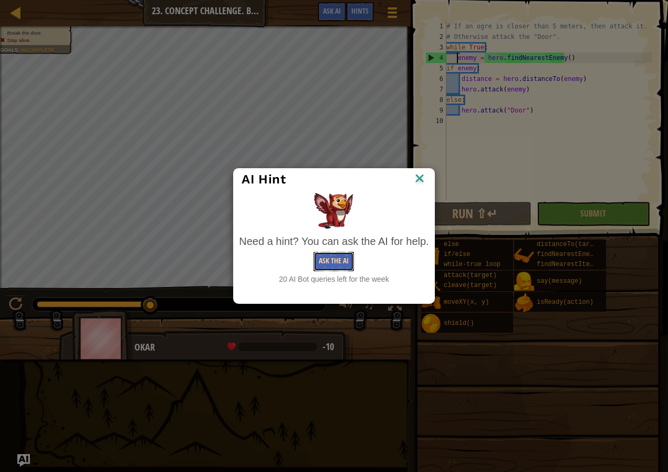
click at [315, 259] on button "Ask the AI" at bounding box center [334, 261] width 40 height 19
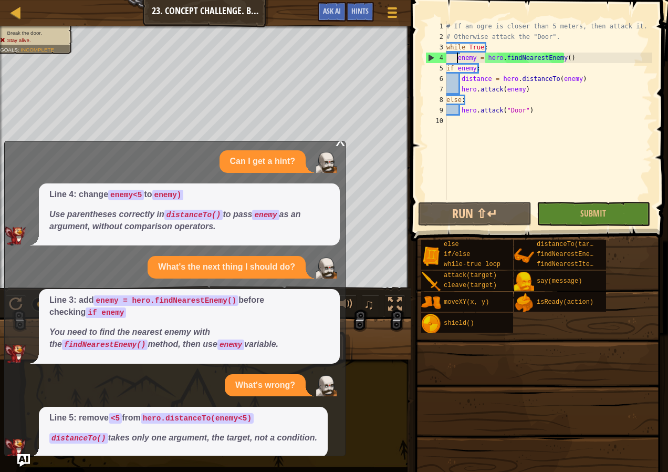
scroll to position [0, 0]
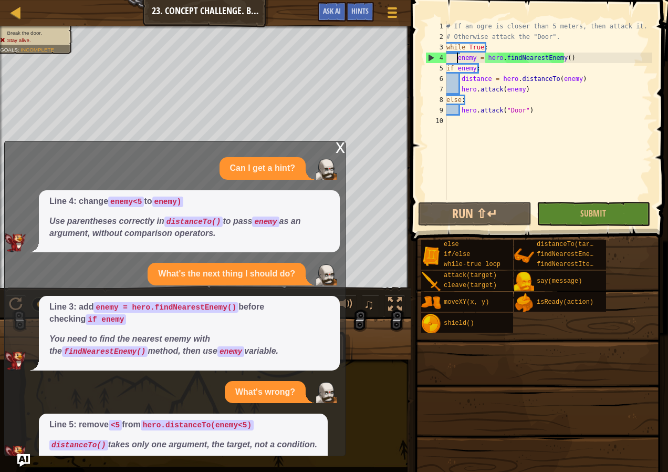
click at [343, 146] on div "x" at bounding box center [340, 146] width 9 height 11
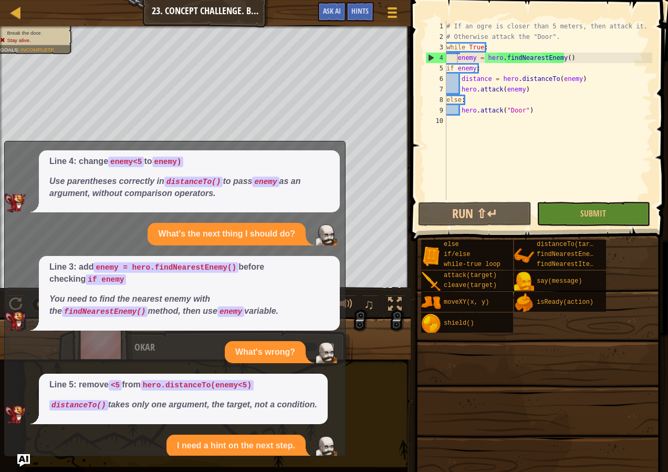
scroll to position [132, 0]
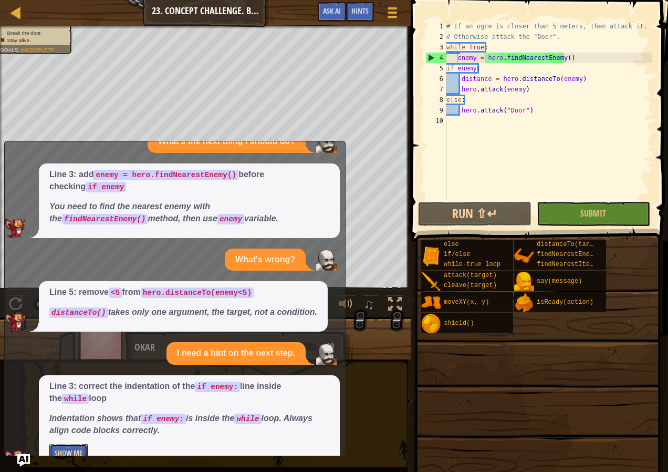
click at [72, 444] on button "Show Me" at bounding box center [68, 453] width 38 height 19
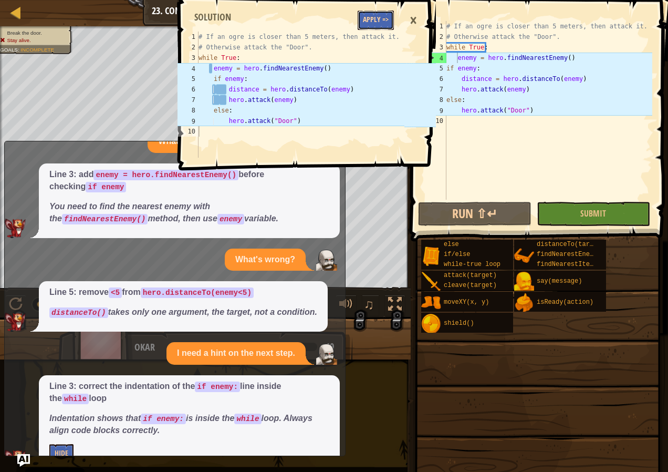
click at [374, 17] on button "Apply =>" at bounding box center [376, 20] width 36 height 19
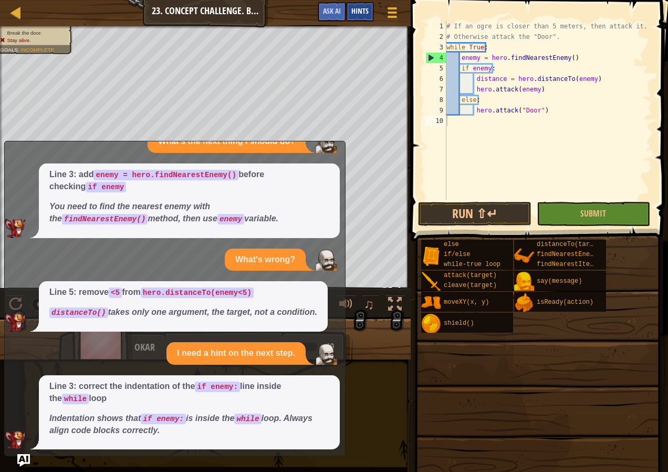
scroll to position [113, 0]
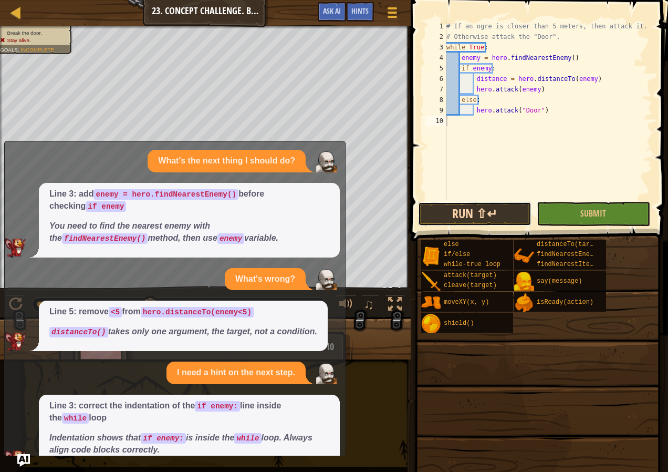
click at [514, 215] on button "Run ⇧↵" at bounding box center [474, 214] width 113 height 24
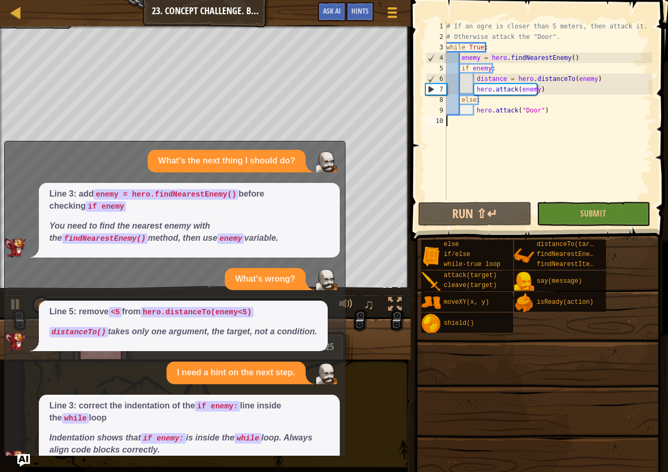
scroll to position [0, 0]
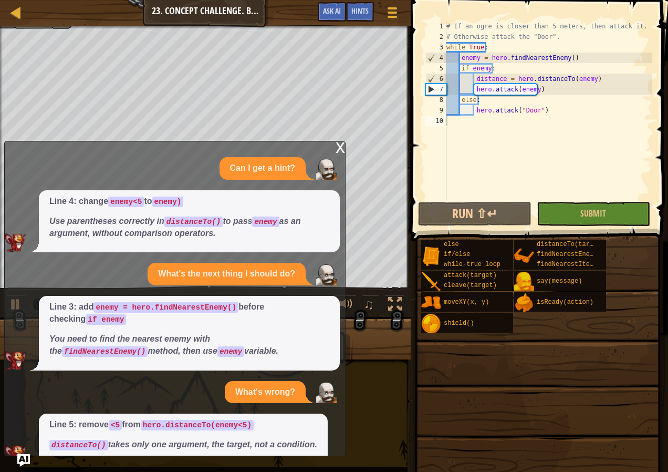
click at [342, 147] on div "x" at bounding box center [340, 146] width 9 height 11
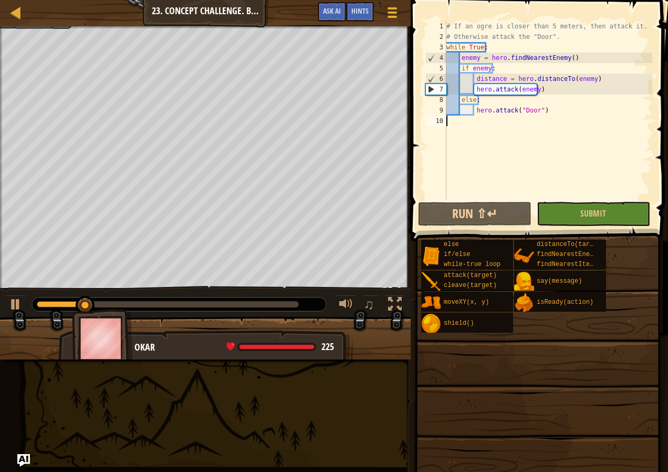
click at [406, 214] on div "Map Computer Science 2 23. Concept Challenge. Brave Ogres Game Menu Done Hints …" at bounding box center [334, 236] width 668 height 472
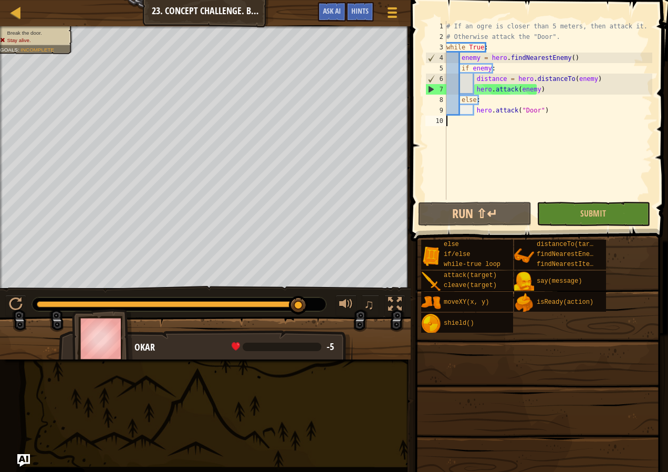
drag, startPoint x: 126, startPoint y: 302, endPoint x: 315, endPoint y: 303, distance: 188.6
click at [315, 303] on div at bounding box center [179, 304] width 294 height 14
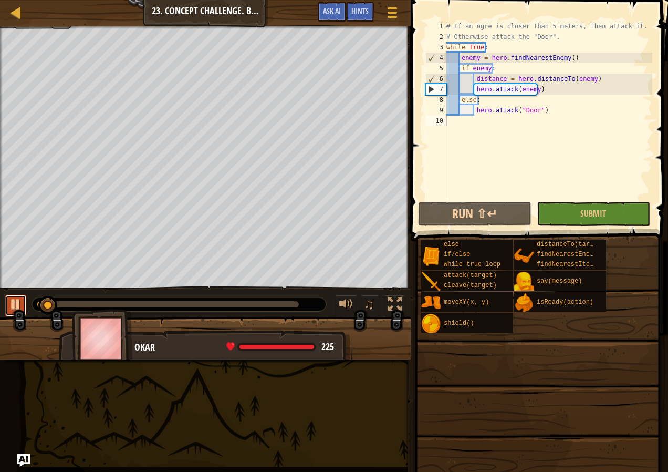
click at [16, 308] on div at bounding box center [16, 304] width 14 height 14
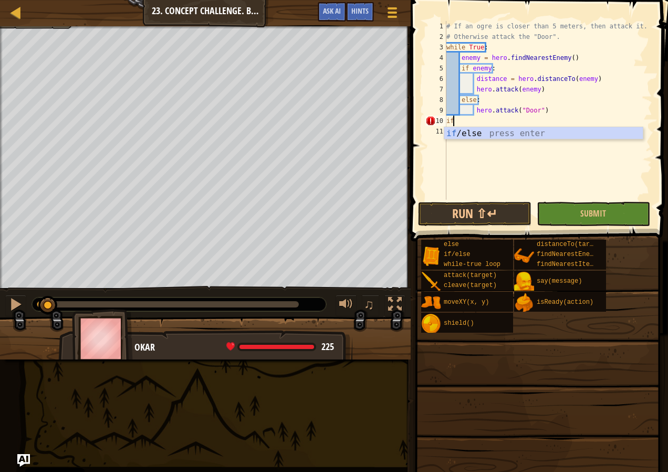
type textarea "i"
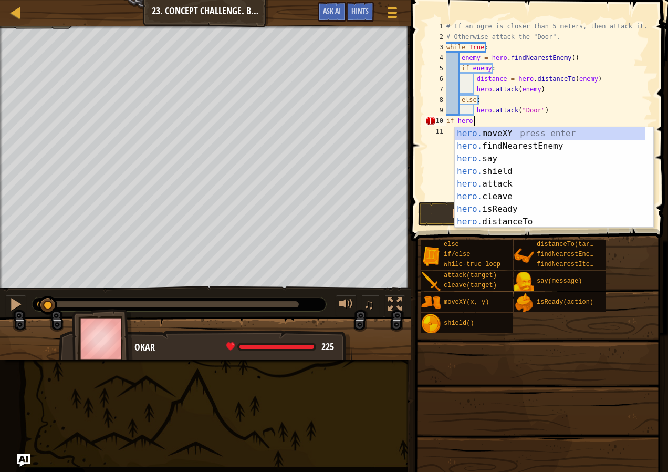
scroll to position [5, 3]
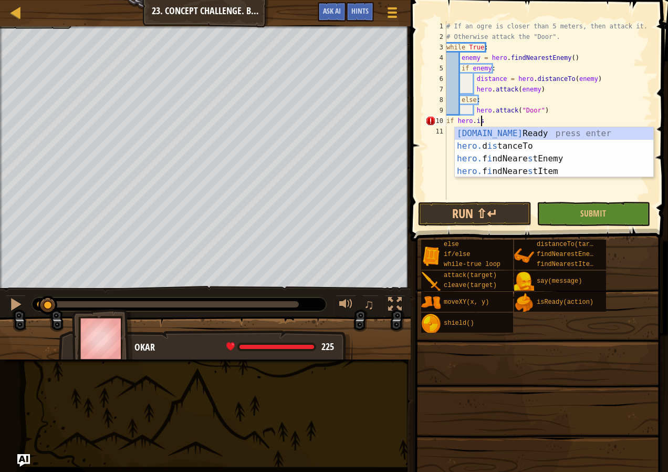
type textarea "if hero.isReady("cleave")"
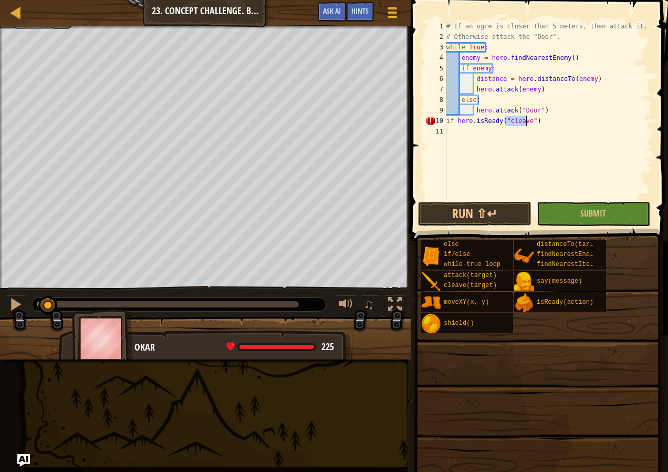
click at [542, 125] on div "# If an ogre is closer than 5 meters, then attack it. # Otherwise attack the "D…" at bounding box center [549, 121] width 208 height 200
click at [446, 129] on div "11" at bounding box center [436, 131] width 21 height 11
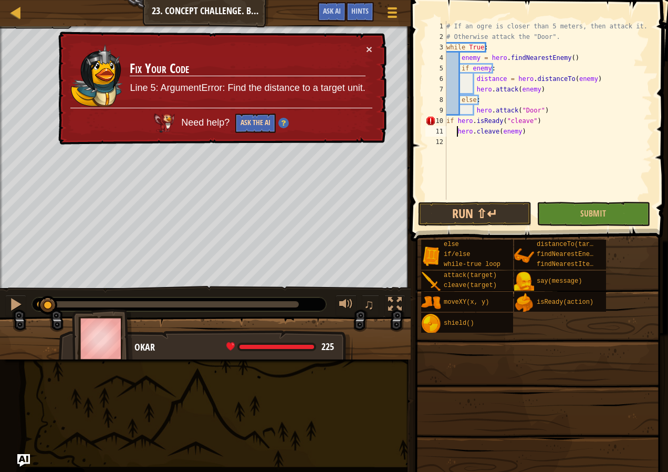
type textarea "hero.cleave(enemy)"
click at [246, 127] on button "Ask the AI" at bounding box center [255, 122] width 40 height 19
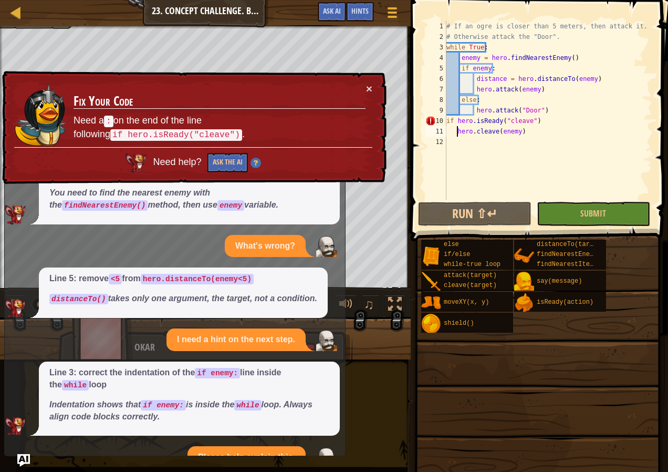
scroll to position [226, 0]
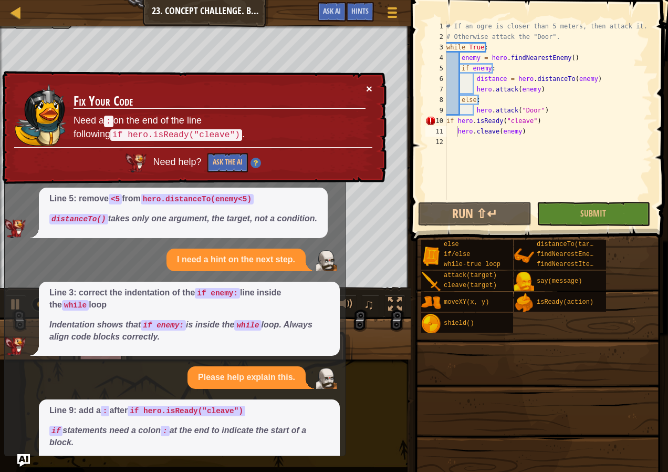
drag, startPoint x: 368, startPoint y: 89, endPoint x: 370, endPoint y: 94, distance: 5.7
click at [370, 94] on button "×" at bounding box center [370, 91] width 7 height 11
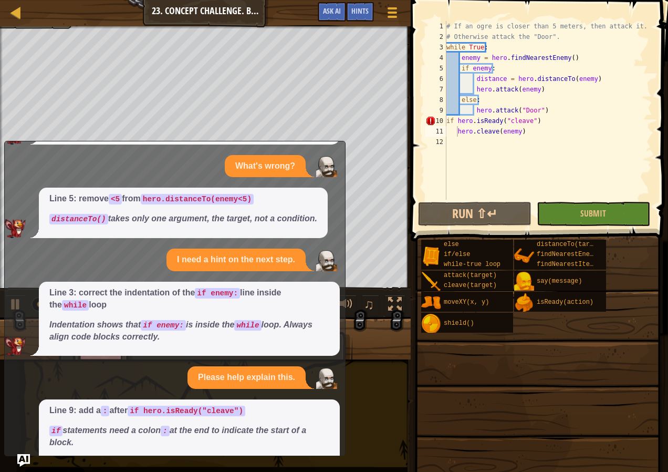
click at [57, 457] on button "Show Me" at bounding box center [68, 466] width 38 height 19
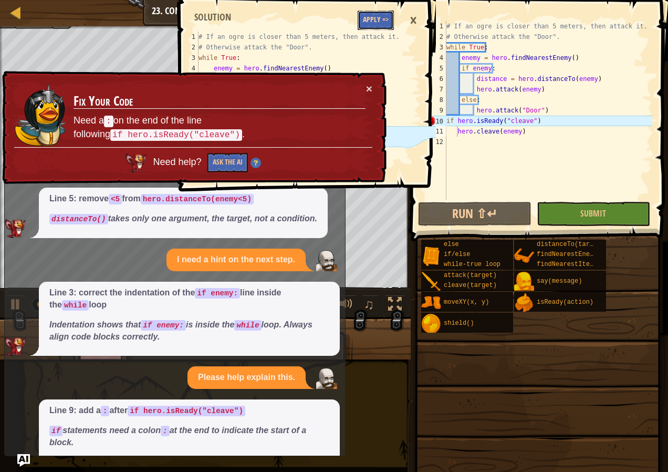
click at [369, 20] on button "Apply =>" at bounding box center [376, 20] width 36 height 19
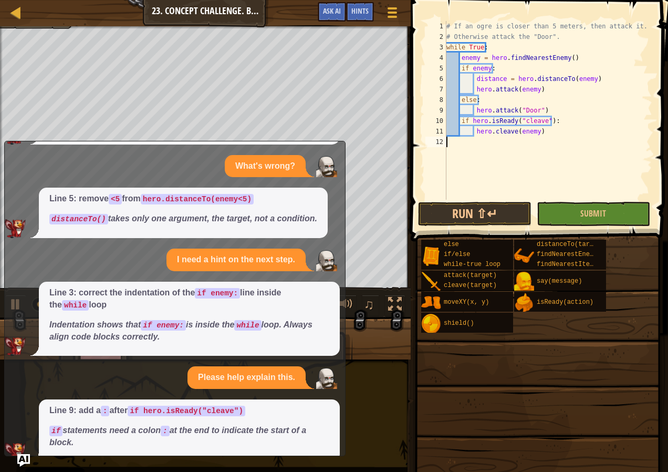
scroll to position [5, 0]
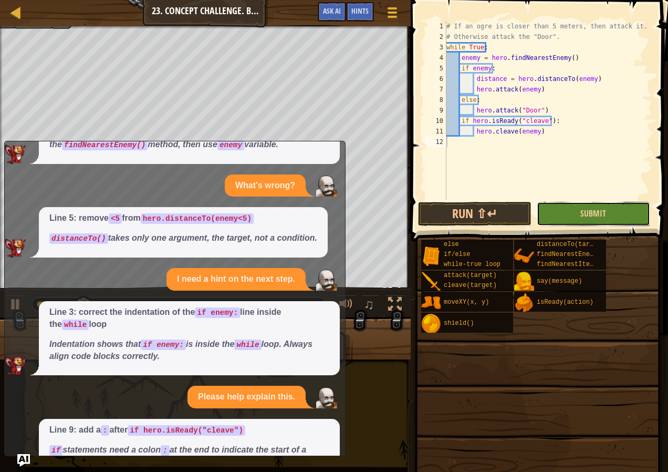
click at [563, 211] on button "Submit" at bounding box center [593, 214] width 113 height 24
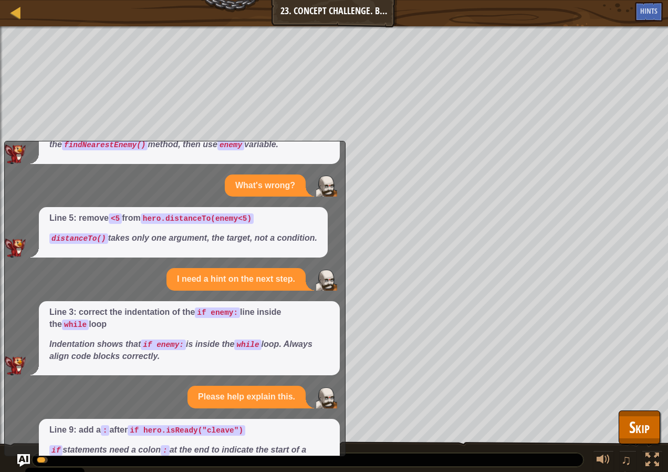
scroll to position [0, 0]
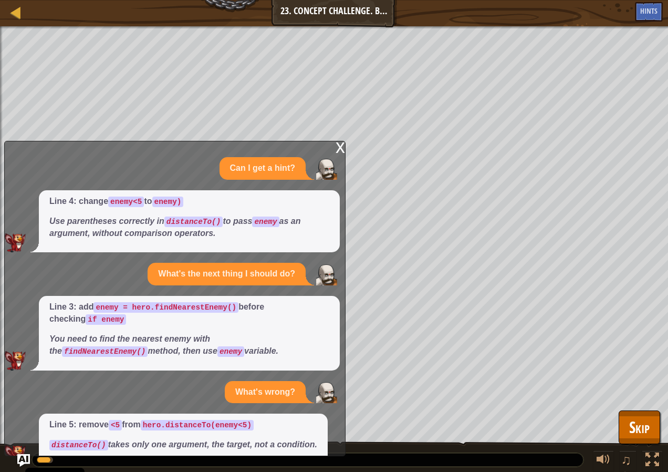
click at [345, 147] on div "x Can I get a hint? Line 4: change enemy<5 to enemy) Use parentheses correctly …" at bounding box center [175, 298] width 342 height 315
click at [342, 150] on div "x" at bounding box center [340, 146] width 9 height 11
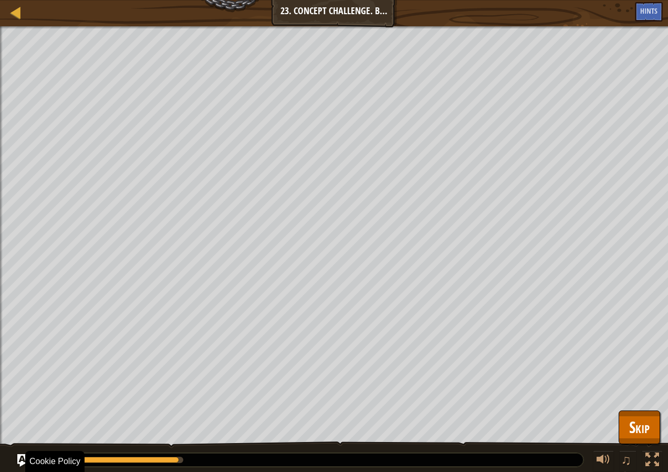
drag, startPoint x: 169, startPoint y: 463, endPoint x: 388, endPoint y: 442, distance: 220.1
click at [343, 452] on div "♫" at bounding box center [334, 457] width 668 height 32
click at [652, 420] on button "Skip" at bounding box center [640, 427] width 42 height 34
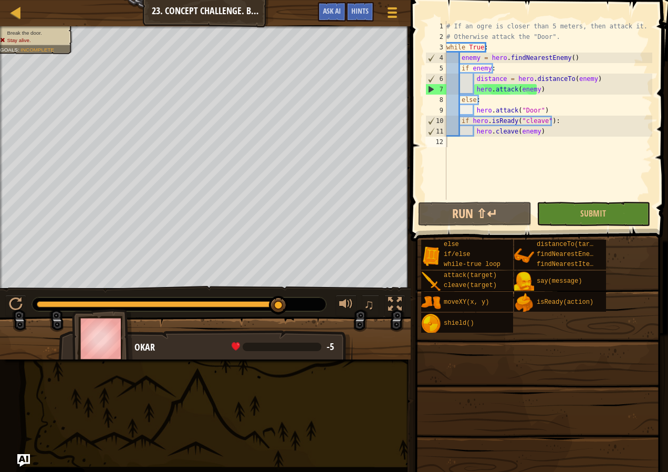
drag, startPoint x: 278, startPoint y: 303, endPoint x: 343, endPoint y: 286, distance: 66.7
click at [343, 286] on div "♫" at bounding box center [205, 302] width 411 height 32
click at [574, 105] on div "# If an ogre is closer than 5 meters, then attack it. # Otherwise attack the "D…" at bounding box center [549, 121] width 208 height 200
click at [574, 114] on div "# If an ogre is closer than 5 meters, then attack it. # Otherwise attack the "D…" at bounding box center [549, 121] width 208 height 200
click at [573, 122] on div "# If an ogre is closer than 5 meters, then attack it. # Otherwise attack the "D…" at bounding box center [549, 121] width 208 height 200
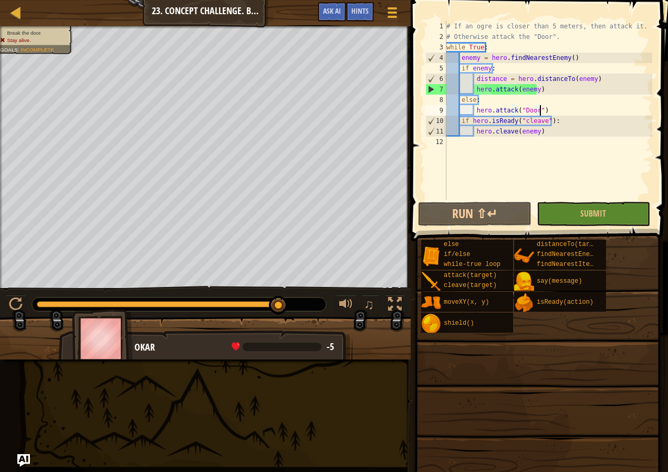
type textarea "if hero.isReady("cleave"):"
